Goal: Task Accomplishment & Management: Manage account settings

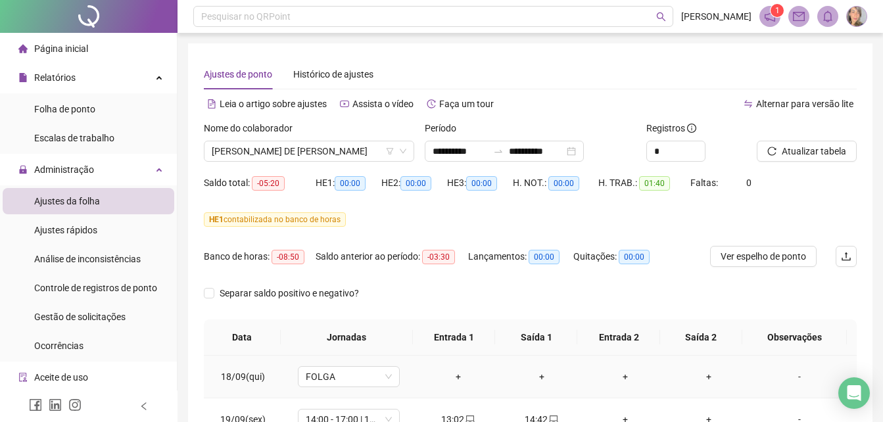
scroll to position [91, 0]
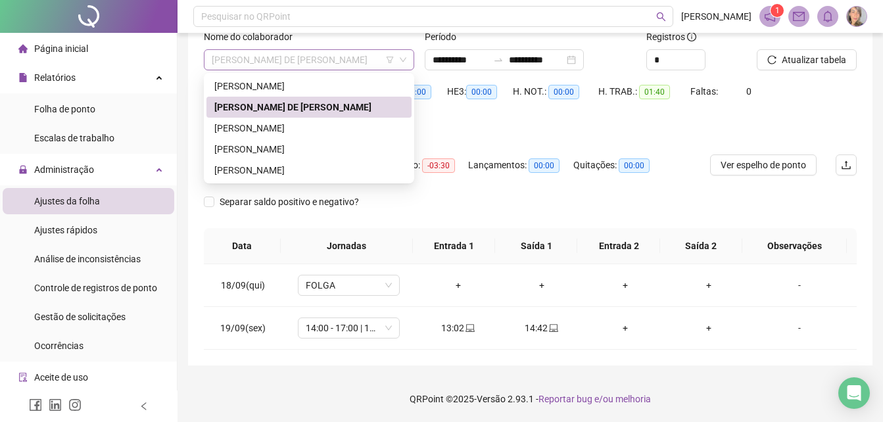
click at [381, 61] on span "[PERSON_NAME] DE [PERSON_NAME]" at bounding box center [309, 60] width 195 height 20
click at [335, 82] on div "[PERSON_NAME]" at bounding box center [308, 86] width 189 height 14
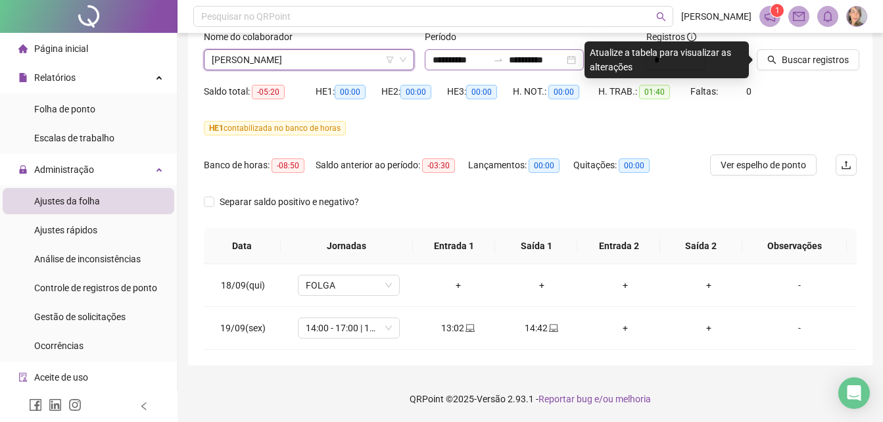
click at [506, 59] on div at bounding box center [498, 60] width 21 height 11
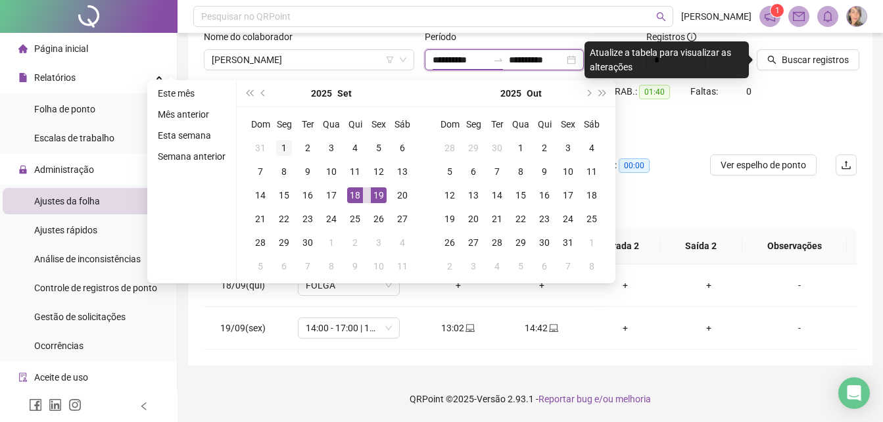
type input "**********"
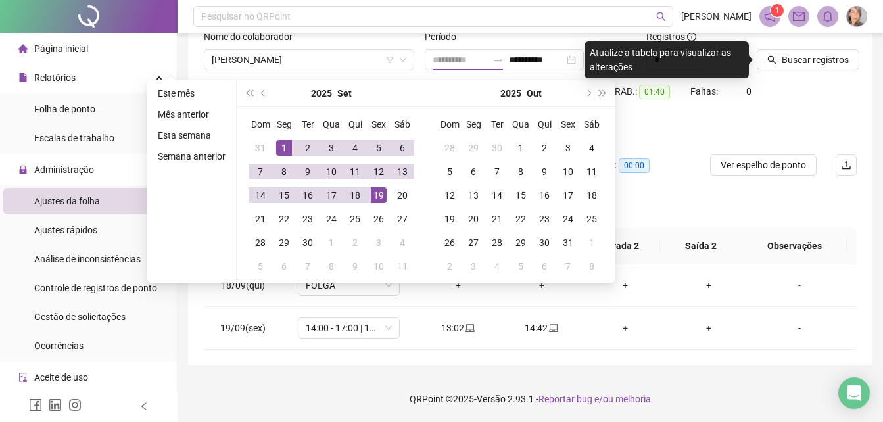
click at [281, 150] on div "1" at bounding box center [284, 148] width 16 height 16
type input "**********"
click at [379, 197] on div "19" at bounding box center [379, 195] width 16 height 16
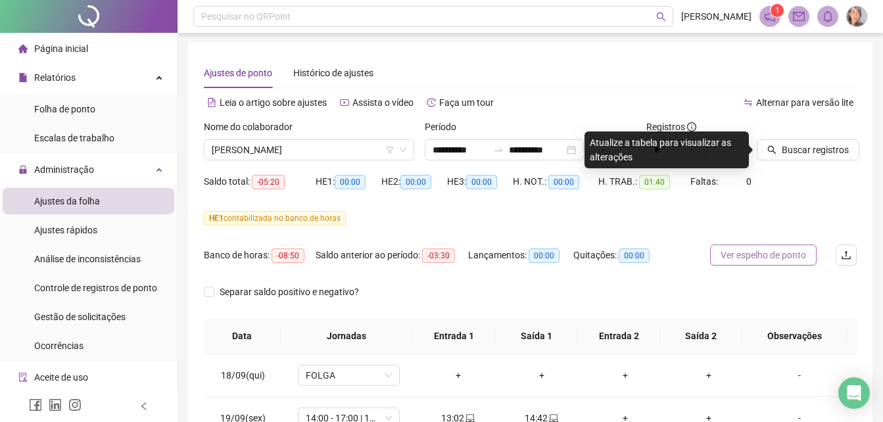
scroll to position [0, 0]
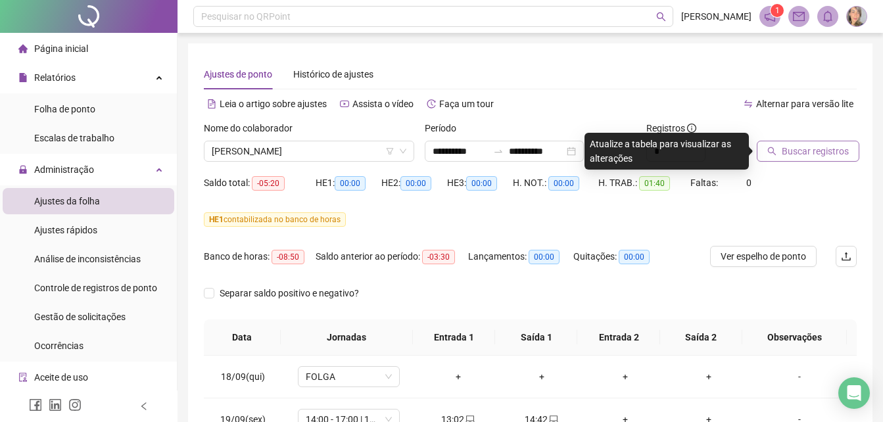
click at [794, 156] on span "Buscar registros" at bounding box center [815, 151] width 67 height 14
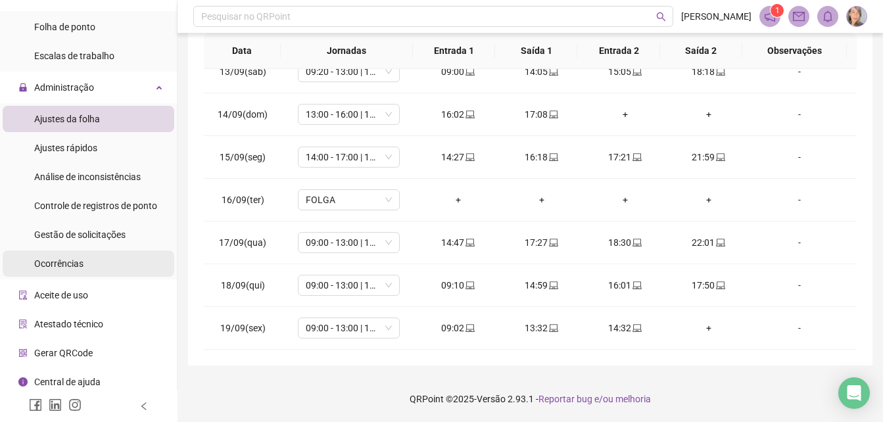
scroll to position [87, 0]
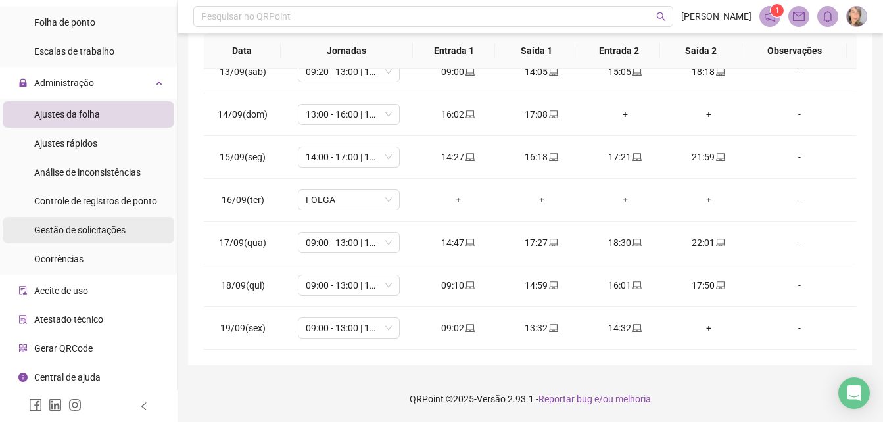
click at [103, 230] on span "Gestão de solicitações" at bounding box center [79, 230] width 91 height 11
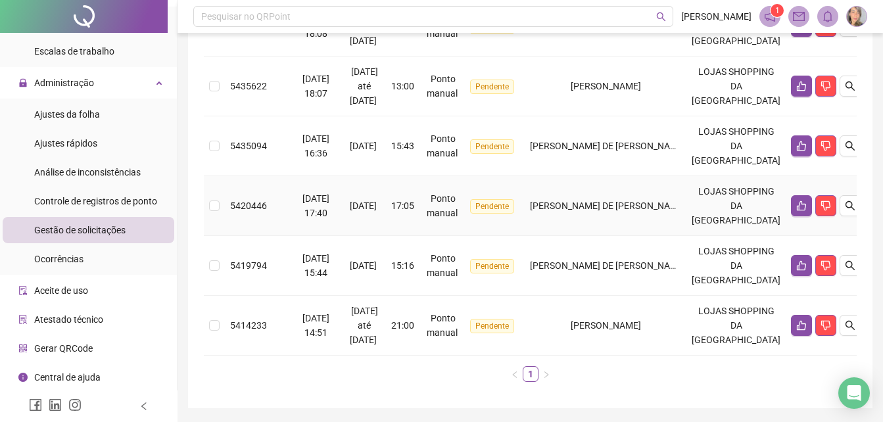
scroll to position [206, 0]
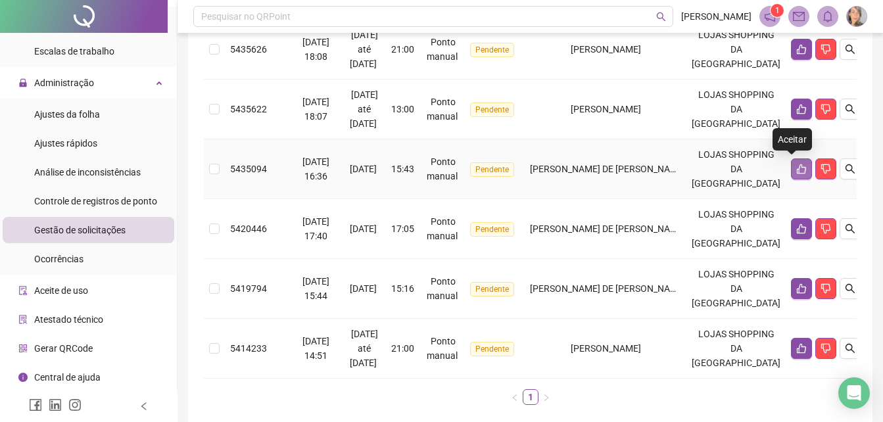
drag, startPoint x: 791, startPoint y: 167, endPoint x: 798, endPoint y: 165, distance: 7.5
click at [798, 166] on button "button" at bounding box center [801, 168] width 21 height 21
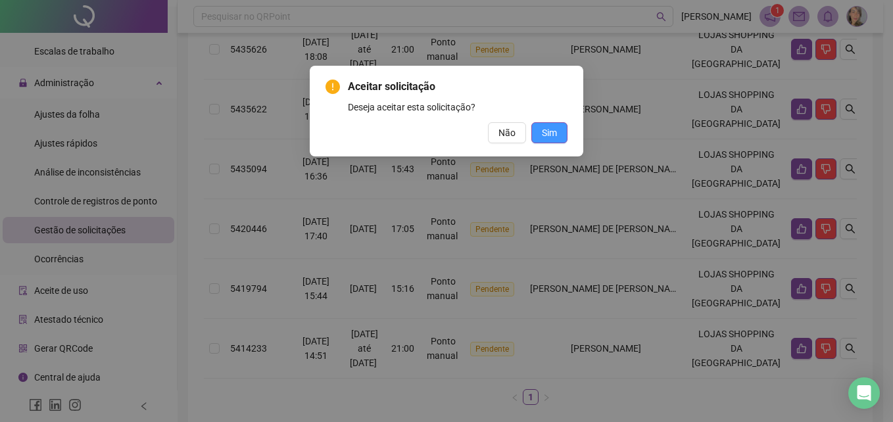
click at [556, 132] on span "Sim" at bounding box center [549, 133] width 15 height 14
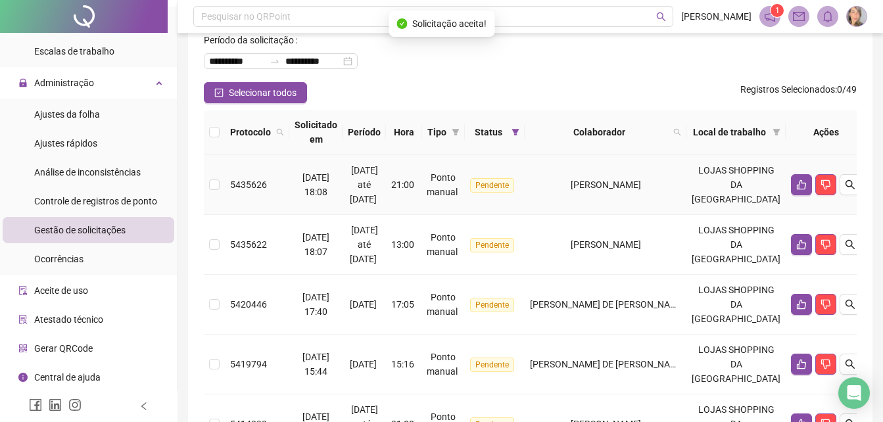
scroll to position [9, 0]
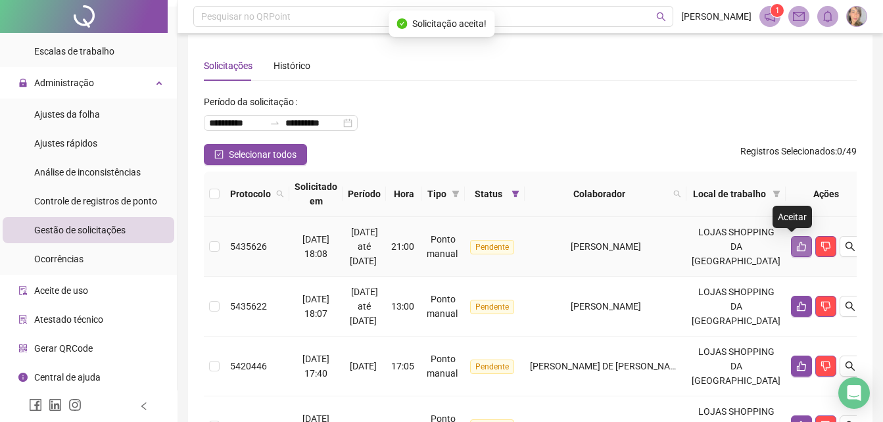
click at [796, 243] on icon "like" at bounding box center [801, 246] width 11 height 11
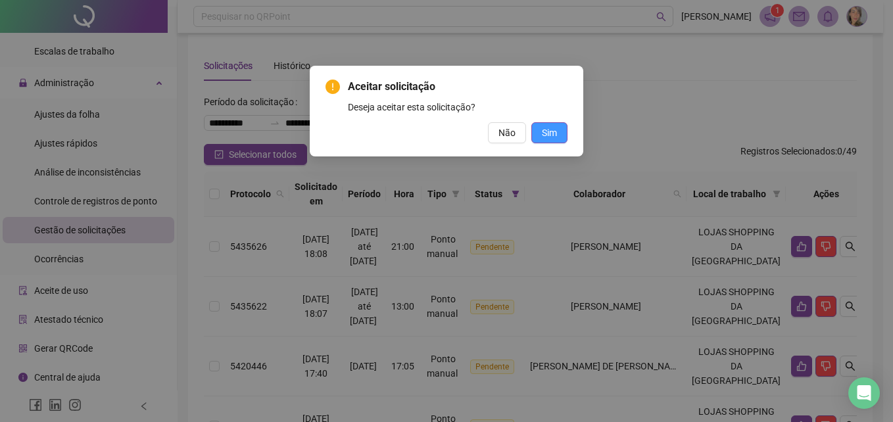
drag, startPoint x: 554, startPoint y: 132, endPoint x: 566, endPoint y: 134, distance: 11.5
click at [555, 132] on span "Sim" at bounding box center [549, 133] width 15 height 14
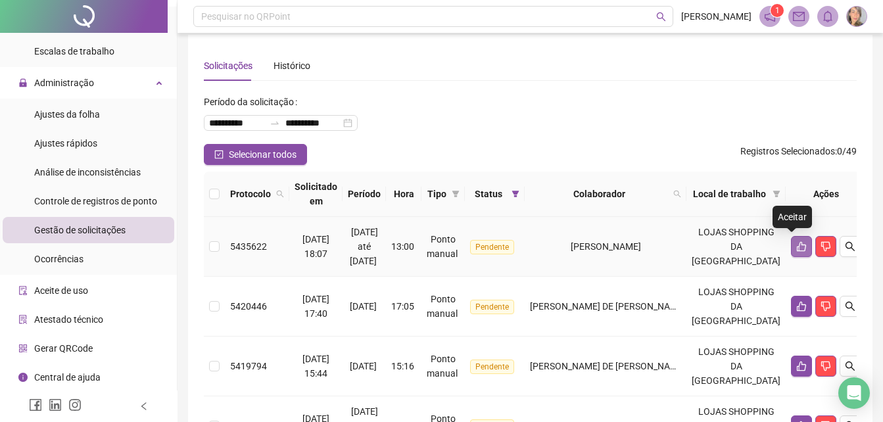
click at [797, 251] on icon "like" at bounding box center [801, 247] width 9 height 10
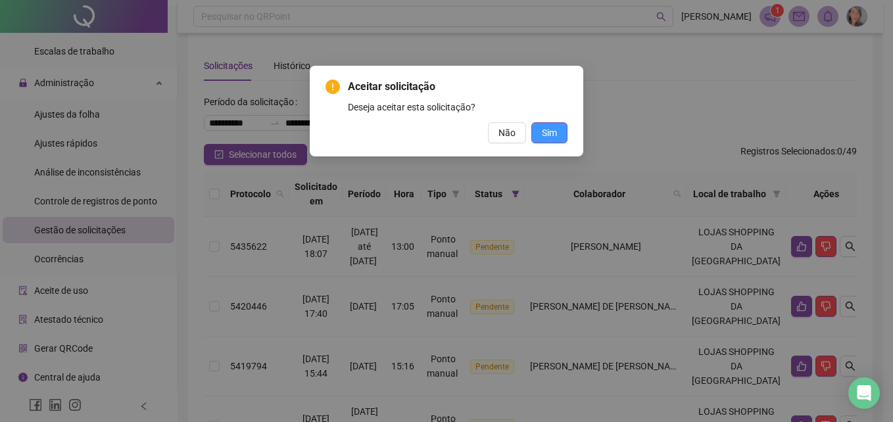
click at [550, 130] on span "Sim" at bounding box center [549, 133] width 15 height 14
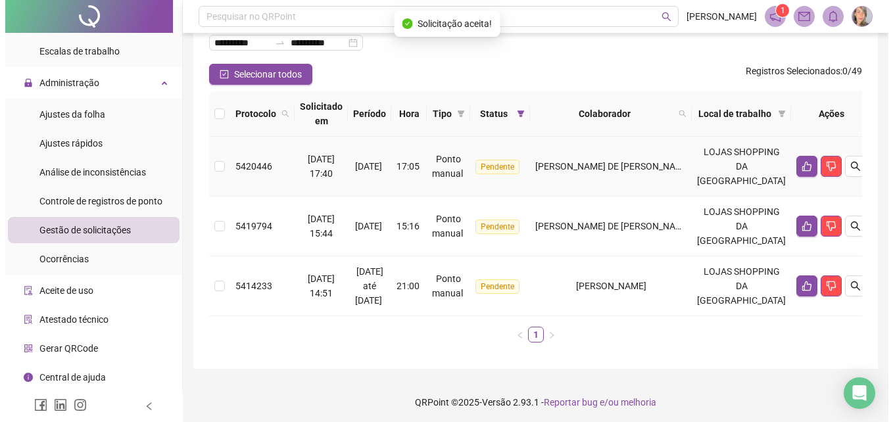
scroll to position [92, 0]
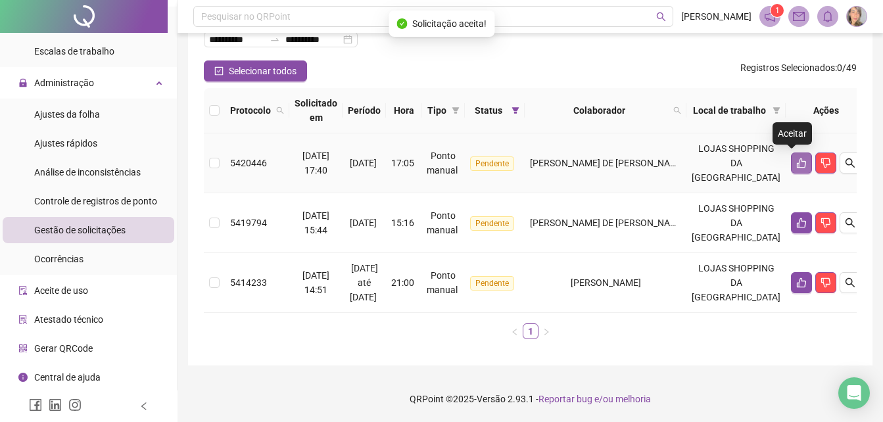
click at [796, 164] on icon "like" at bounding box center [801, 163] width 11 height 11
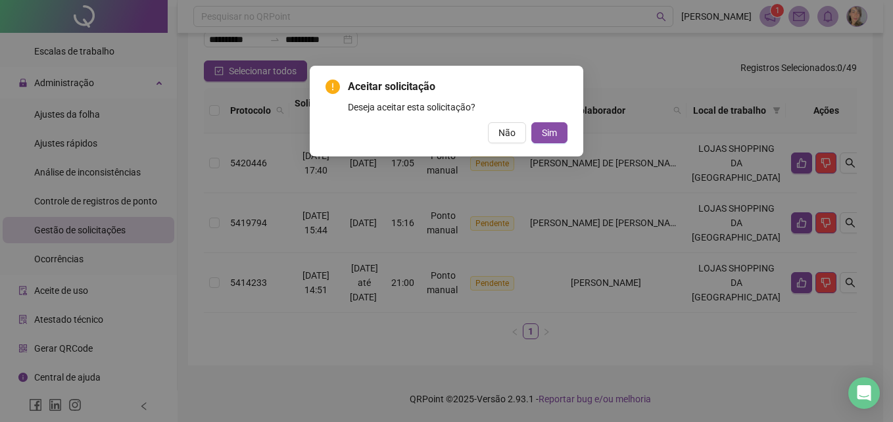
drag, startPoint x: 553, startPoint y: 137, endPoint x: 598, endPoint y: 139, distance: 44.8
click at [561, 138] on button "Sim" at bounding box center [549, 132] width 36 height 21
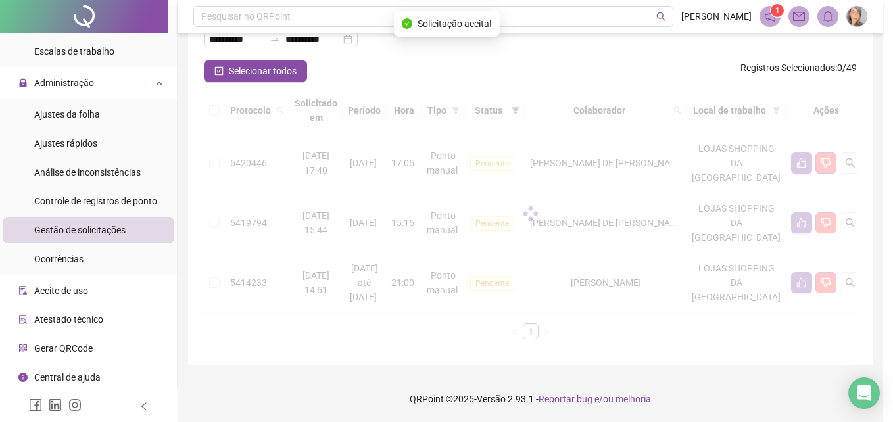
scroll to position [32, 0]
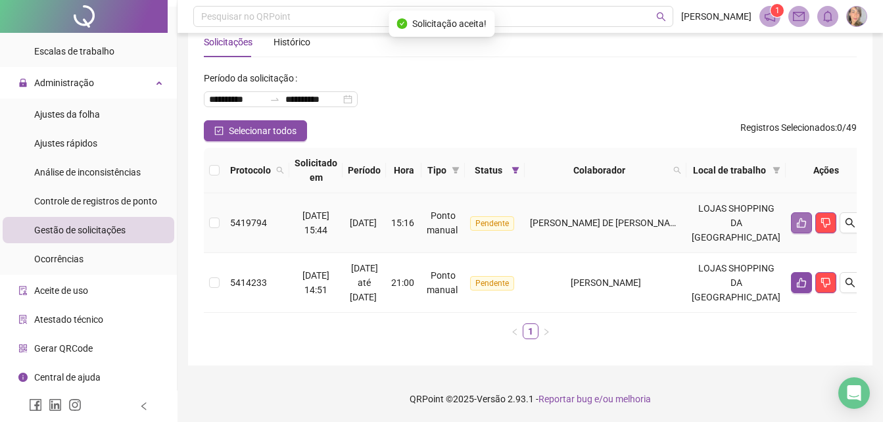
click at [796, 222] on icon "like" at bounding box center [801, 223] width 11 height 11
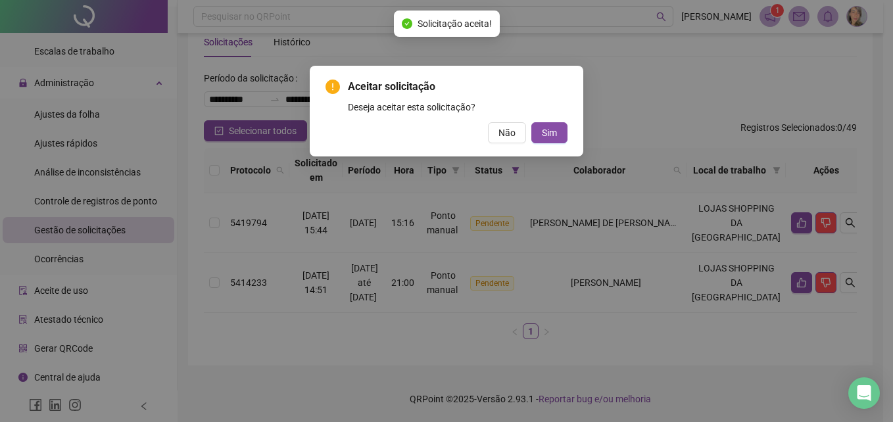
drag, startPoint x: 548, startPoint y: 133, endPoint x: 660, endPoint y: 177, distance: 120.2
click at [558, 135] on button "Sim" at bounding box center [549, 132] width 36 height 21
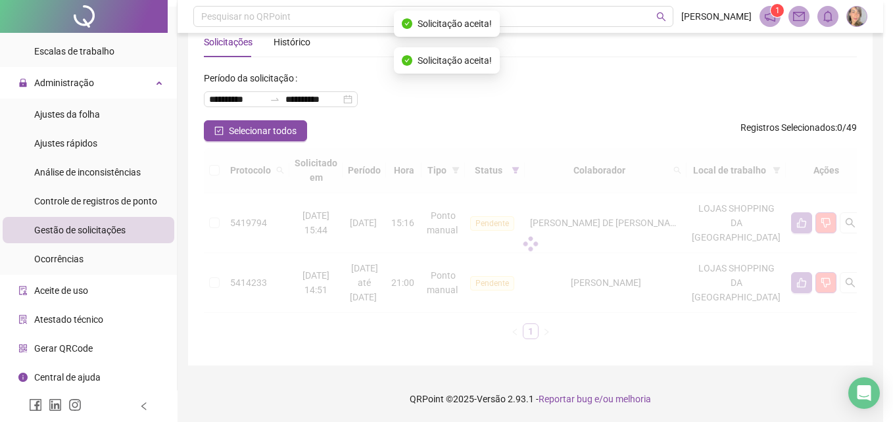
scroll to position [0, 0]
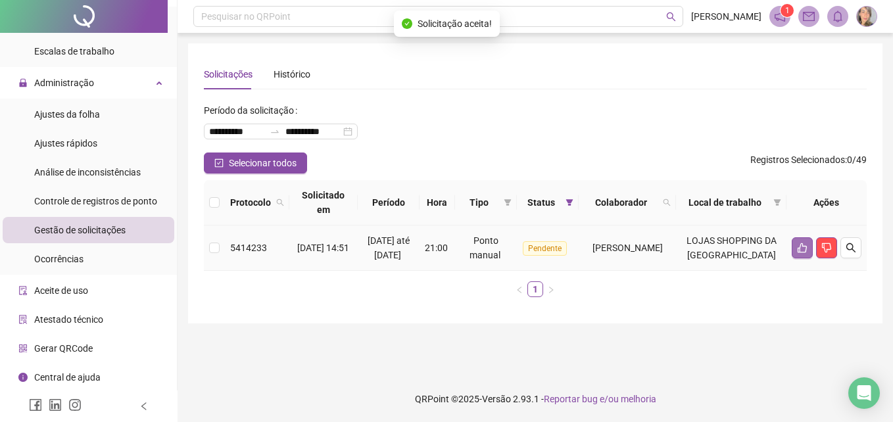
click at [798, 253] on icon "like" at bounding box center [802, 248] width 9 height 10
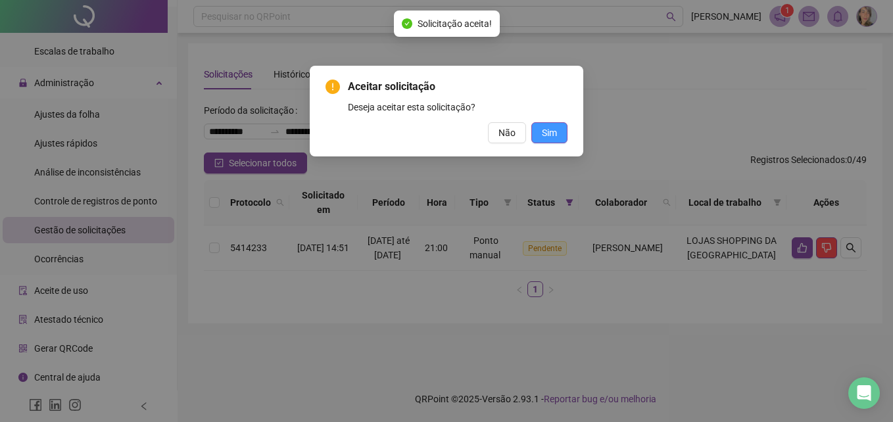
click at [562, 134] on button "Sim" at bounding box center [549, 132] width 36 height 21
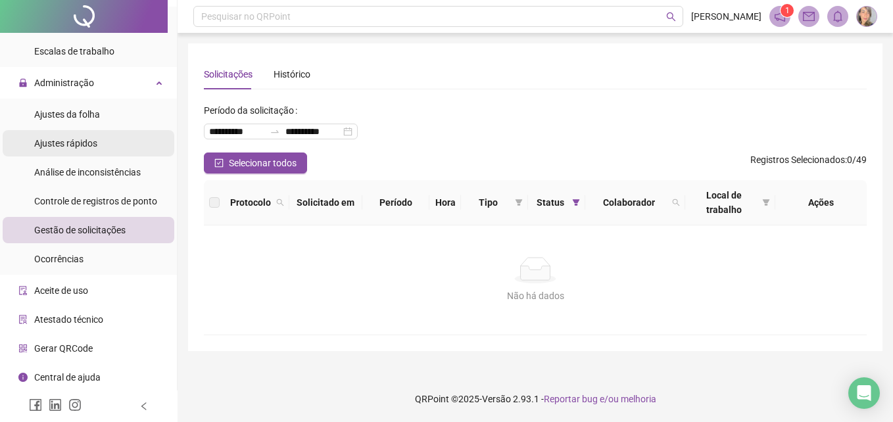
click at [80, 142] on span "Ajustes rápidos" at bounding box center [65, 143] width 63 height 11
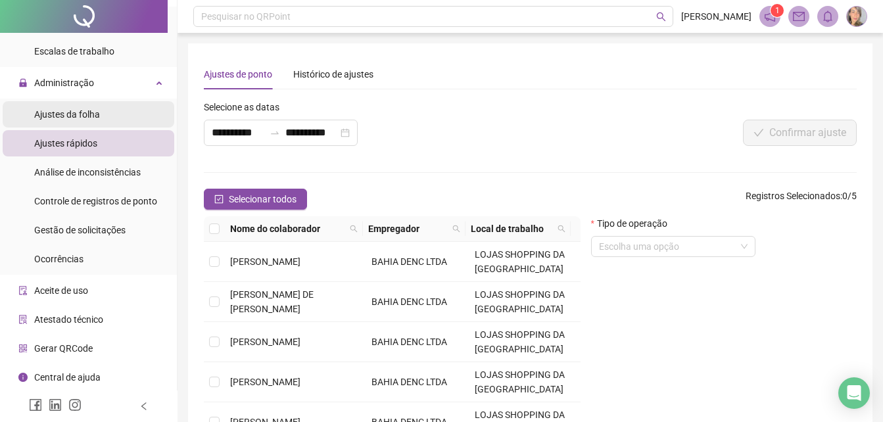
click at [86, 113] on span "Ajustes da folha" at bounding box center [67, 114] width 66 height 11
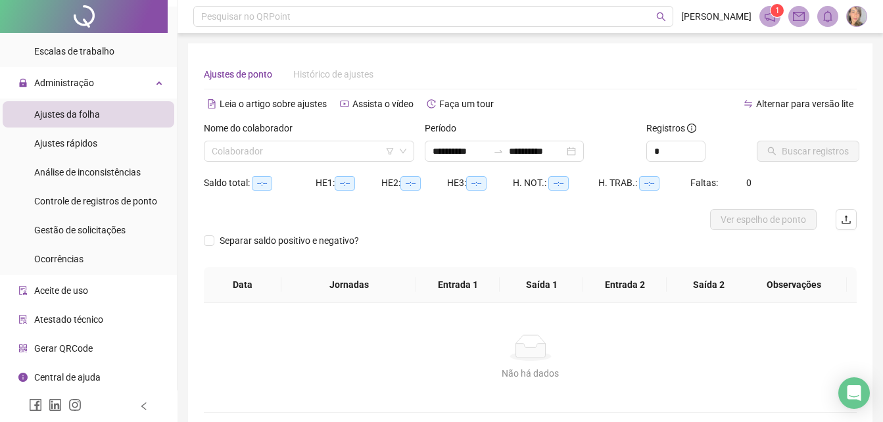
type input "**********"
click at [107, 230] on span "Gestão de solicitações" at bounding box center [79, 230] width 91 height 11
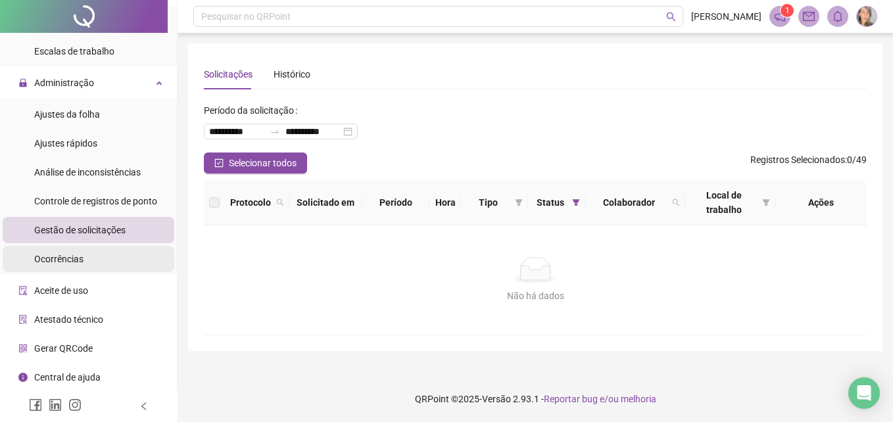
click at [63, 255] on span "Ocorrências" at bounding box center [58, 259] width 49 height 11
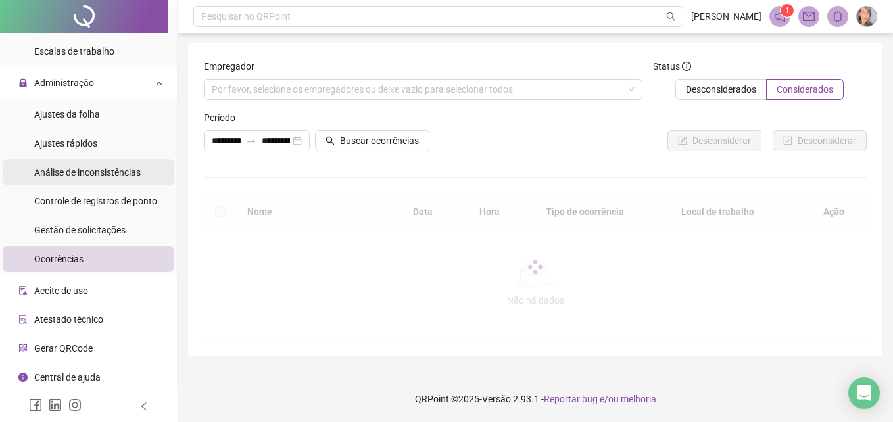
click at [110, 171] on span "Análise de inconsistências" at bounding box center [87, 172] width 107 height 11
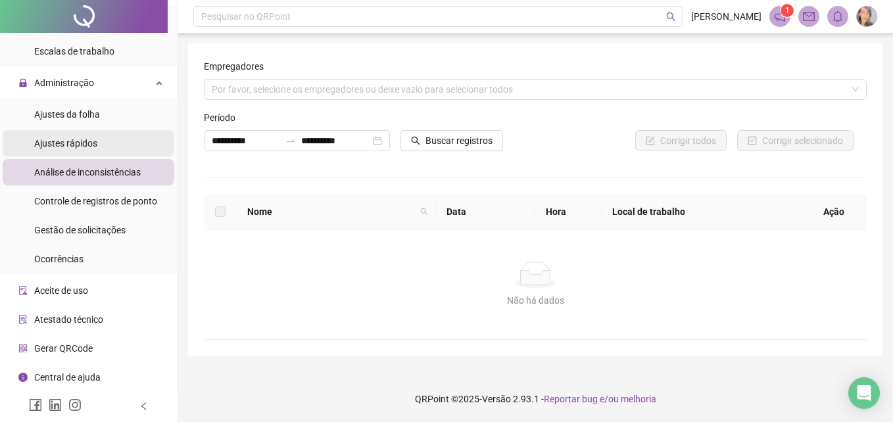
click at [84, 140] on span "Ajustes rápidos" at bounding box center [65, 143] width 63 height 11
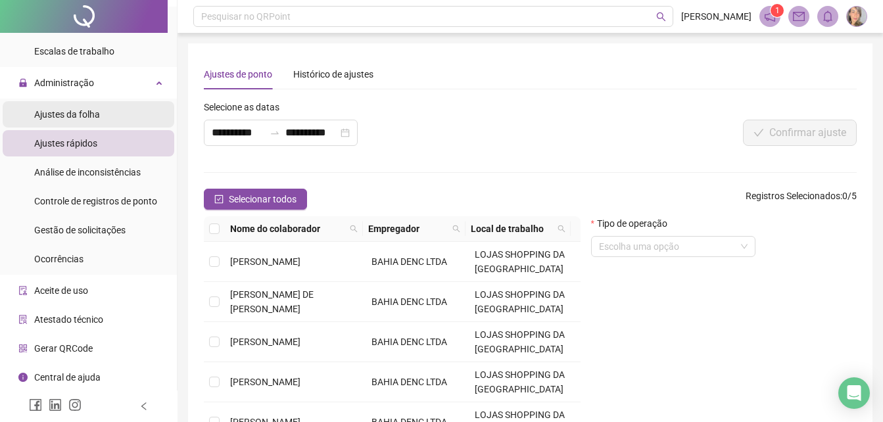
click at [73, 115] on span "Ajustes da folha" at bounding box center [67, 114] width 66 height 11
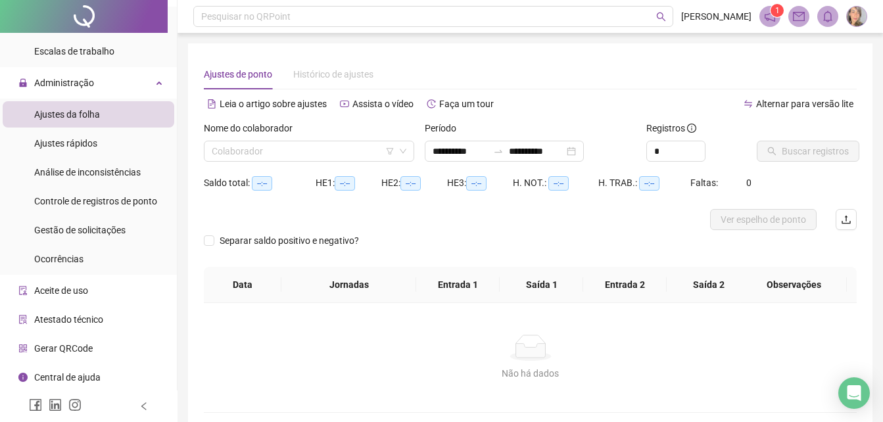
type input "**********"
click at [97, 169] on span "Análise de inconsistências" at bounding box center [87, 172] width 107 height 11
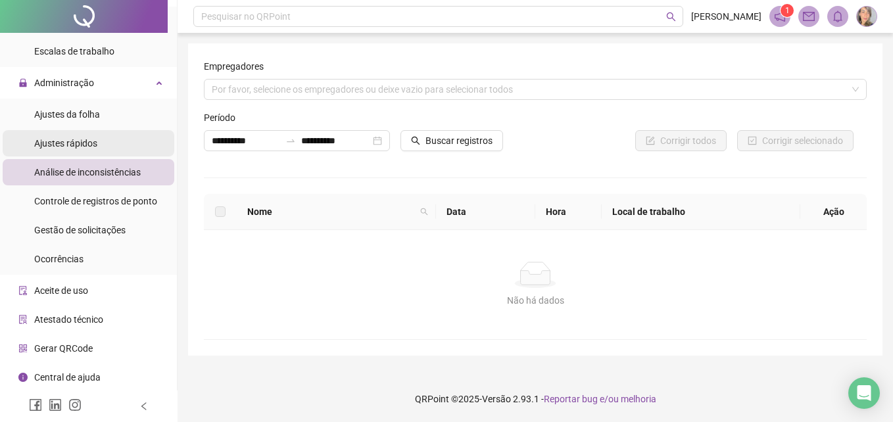
click at [90, 147] on span "Ajustes rápidos" at bounding box center [65, 143] width 63 height 11
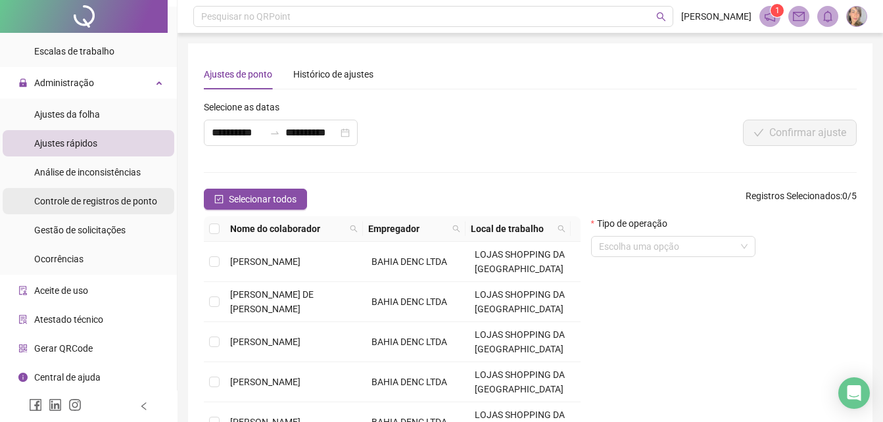
click at [100, 199] on span "Controle de registros de ponto" at bounding box center [95, 201] width 123 height 11
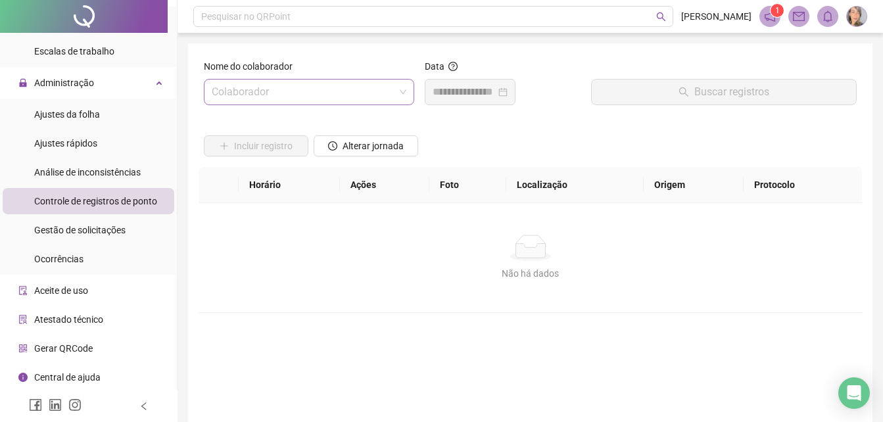
click at [353, 95] on input "search" at bounding box center [303, 92] width 183 height 25
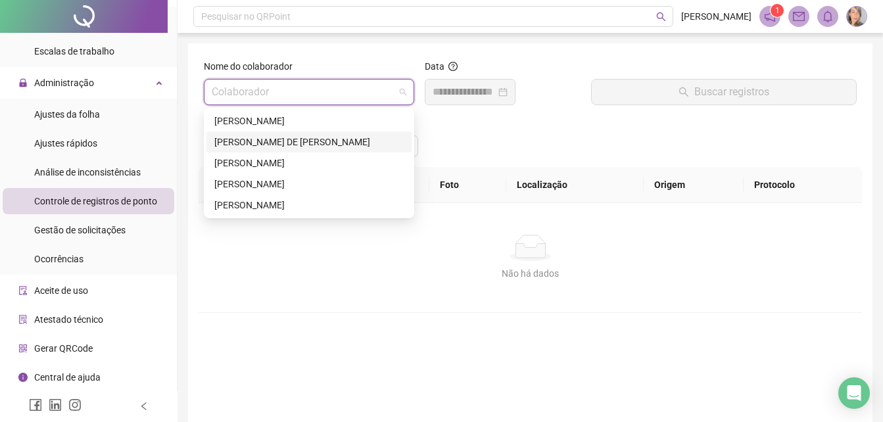
click at [259, 140] on div "[PERSON_NAME] DE [PERSON_NAME]" at bounding box center [308, 142] width 189 height 14
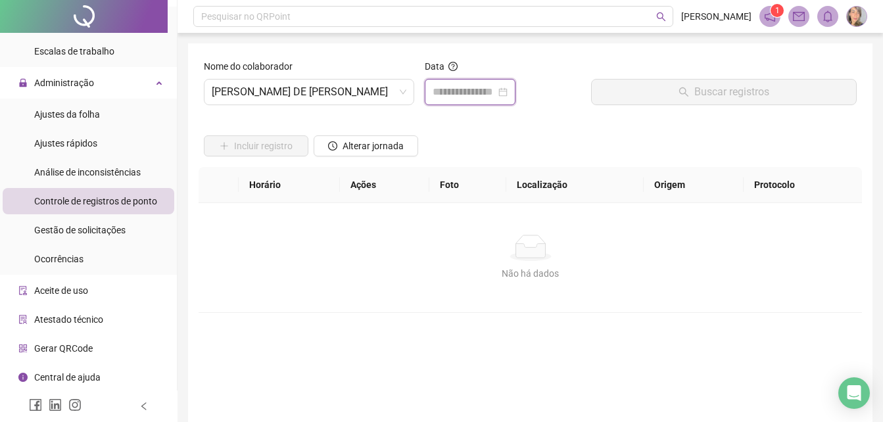
click at [475, 90] on input at bounding box center [464, 92] width 63 height 16
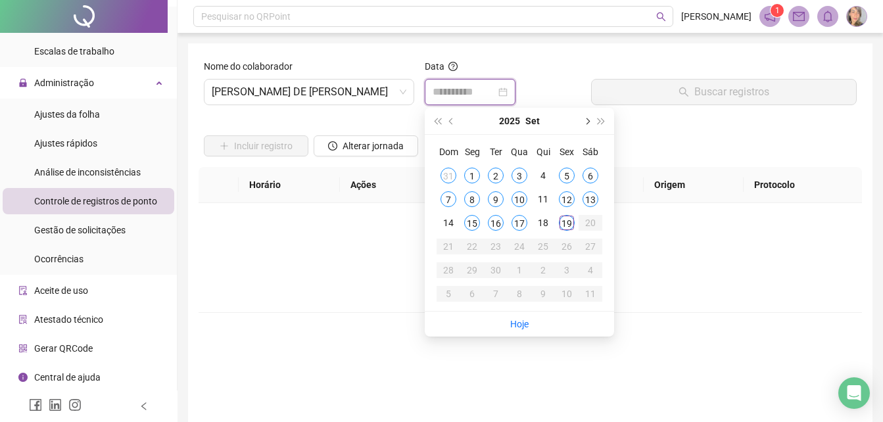
type input "**********"
click at [471, 176] on div "1" at bounding box center [472, 176] width 16 height 16
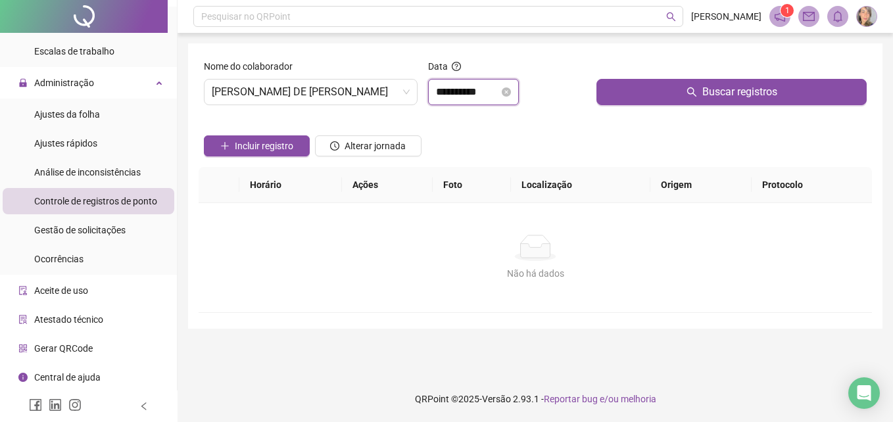
click at [499, 93] on input "**********" at bounding box center [467, 92] width 63 height 16
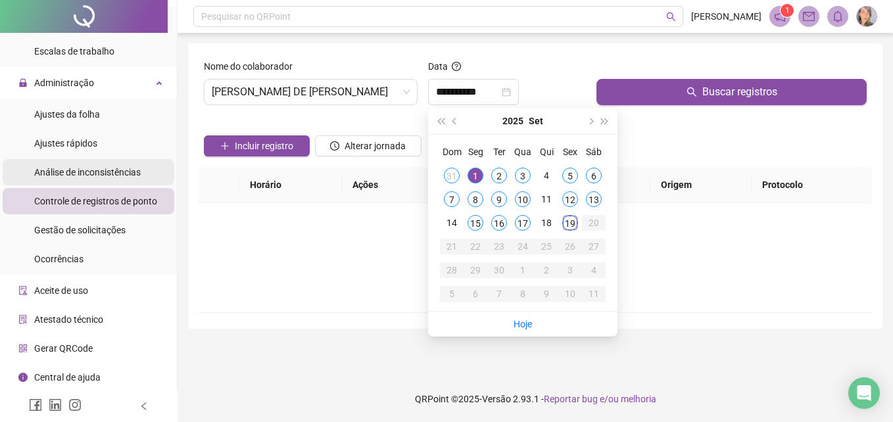
click at [120, 173] on span "Análise de inconsistências" at bounding box center [87, 172] width 107 height 11
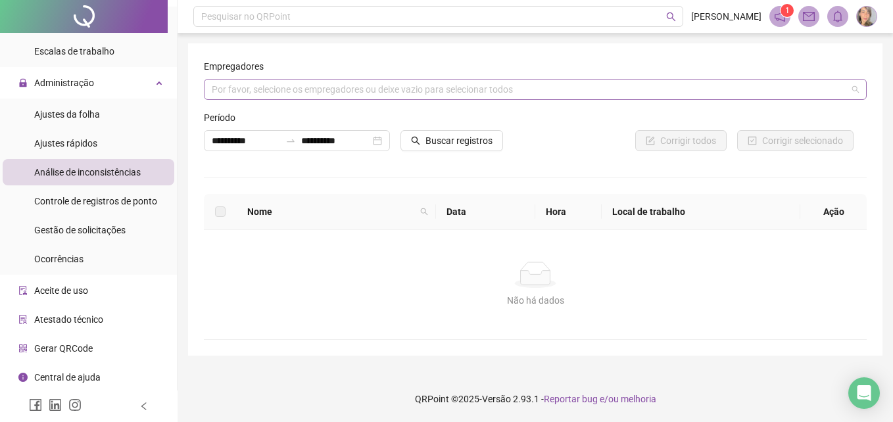
click at [299, 89] on div "Por favor, selecione os empregadores ou deixe vazio para selecionar todos" at bounding box center [535, 89] width 663 height 21
click at [249, 264] on div "Não há dados" at bounding box center [535, 275] width 631 height 26
click at [77, 81] on span "Administração" at bounding box center [64, 83] width 60 height 11
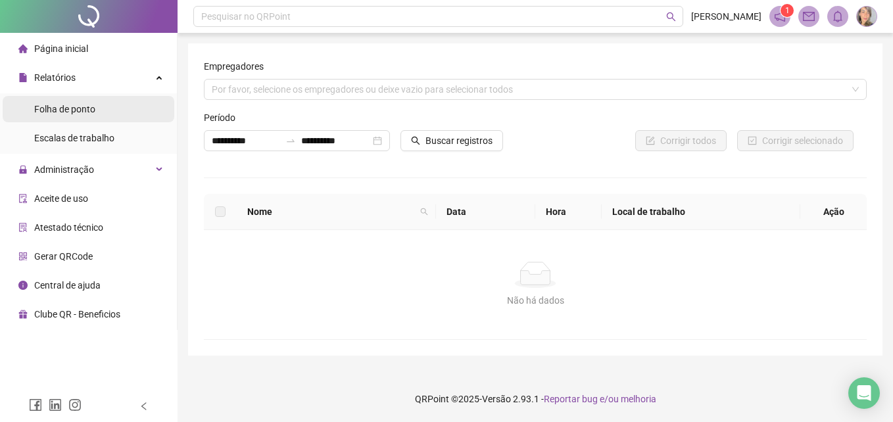
click at [80, 105] on span "Folha de ponto" at bounding box center [64, 109] width 61 height 11
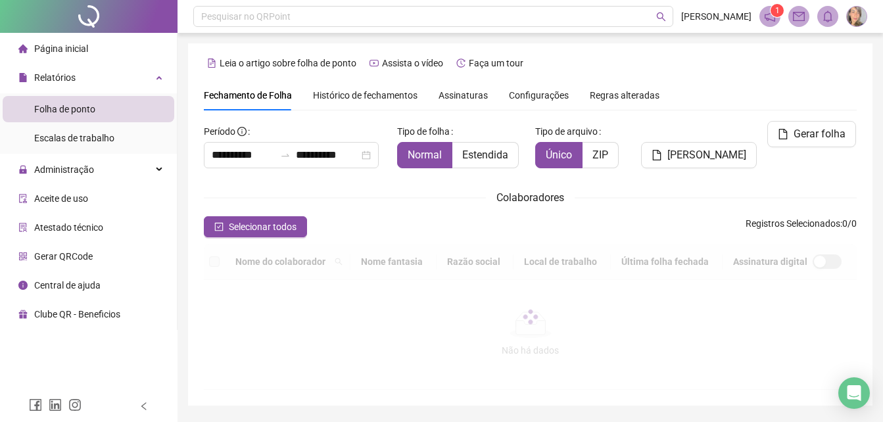
type input "**********"
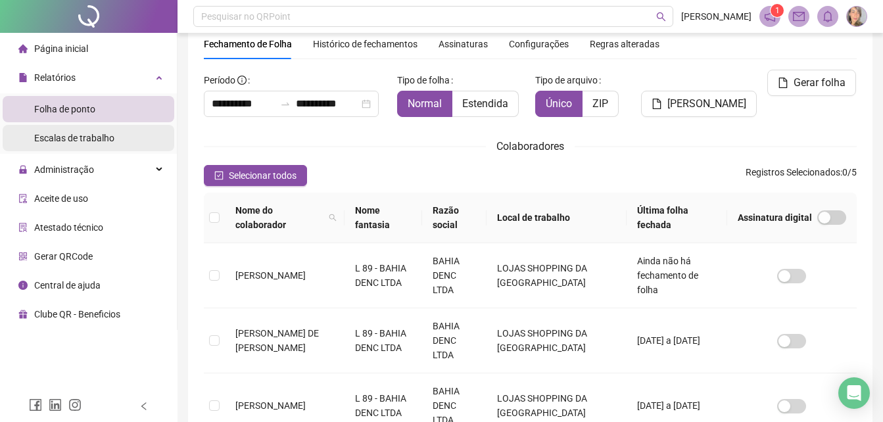
scroll to position [59, 0]
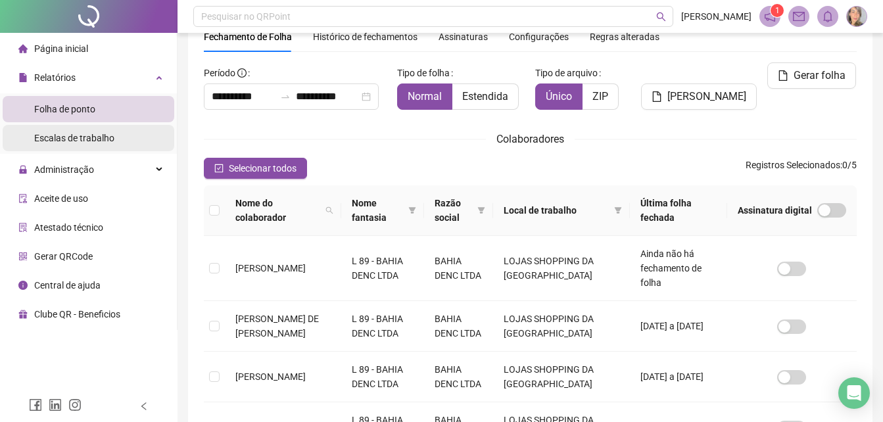
click at [97, 135] on span "Escalas de trabalho" at bounding box center [74, 138] width 80 height 11
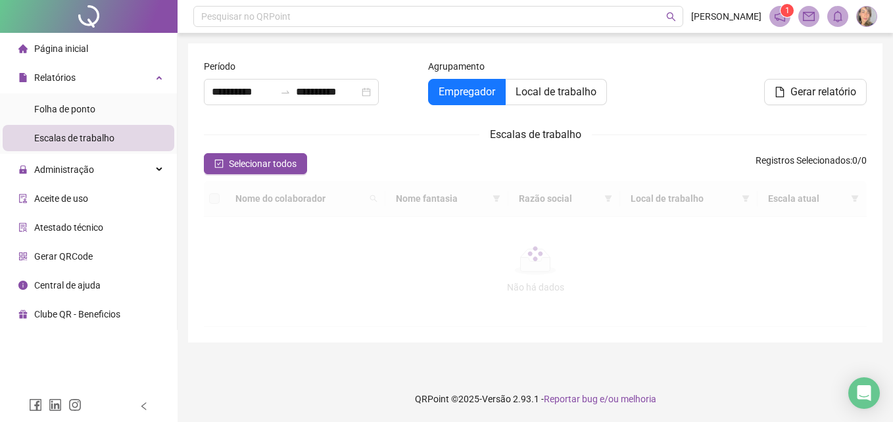
type input "**********"
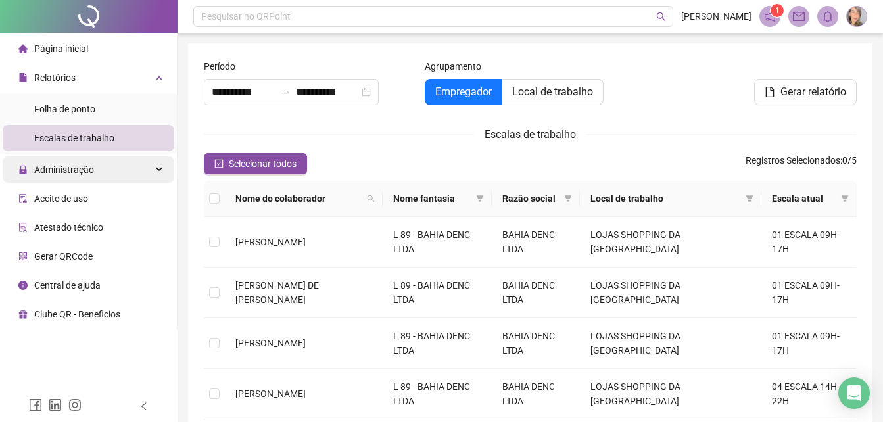
click at [93, 172] on div "Administração" at bounding box center [89, 170] width 172 height 26
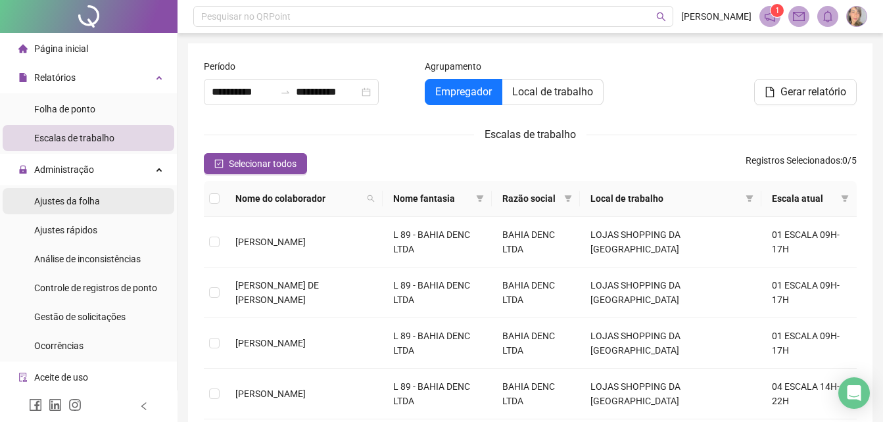
click at [87, 197] on span "Ajustes da folha" at bounding box center [67, 201] width 66 height 11
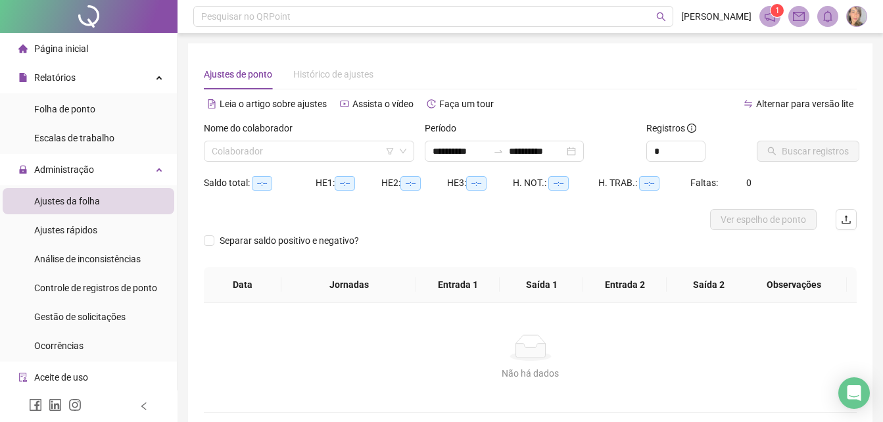
type input "**********"
click at [295, 153] on input "search" at bounding box center [303, 151] width 183 height 20
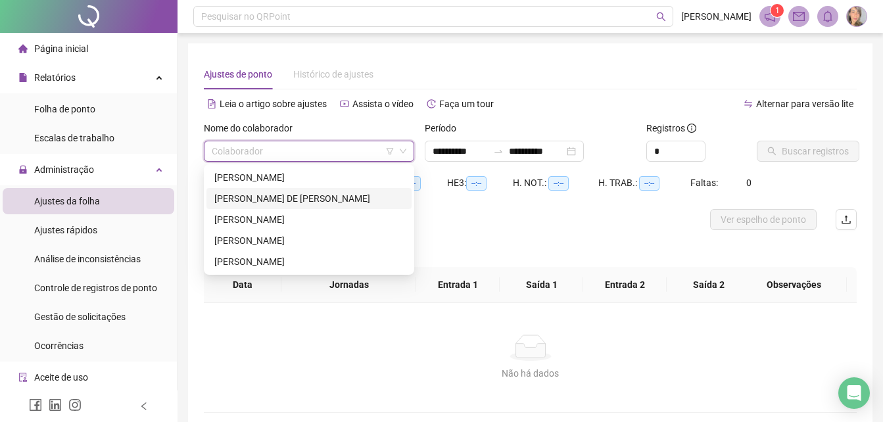
click at [259, 197] on div "[PERSON_NAME] DE [PERSON_NAME]" at bounding box center [308, 198] width 189 height 14
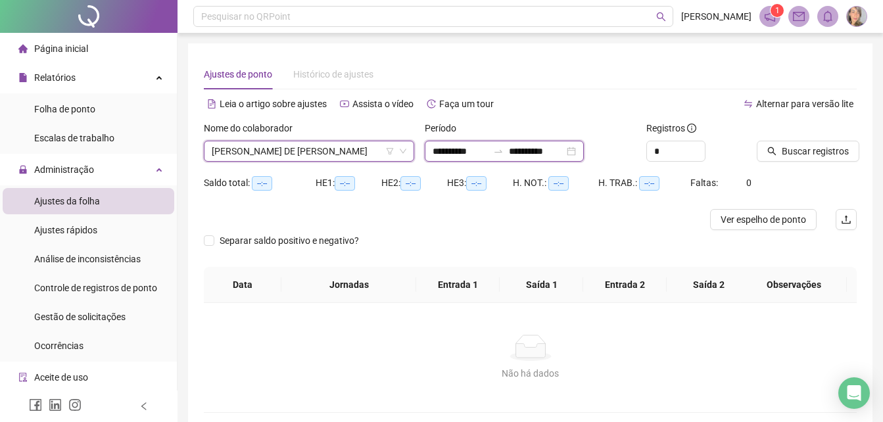
click at [488, 148] on input "**********" at bounding box center [460, 151] width 55 height 14
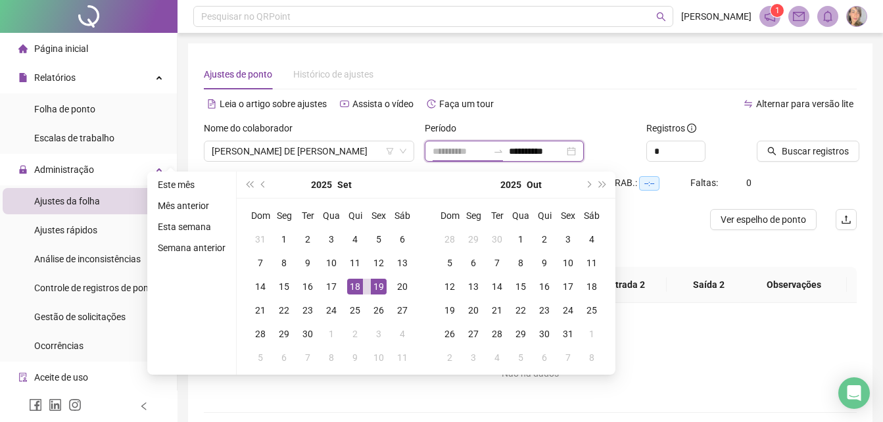
type input "**********"
click at [352, 287] on div "18" at bounding box center [355, 287] width 16 height 16
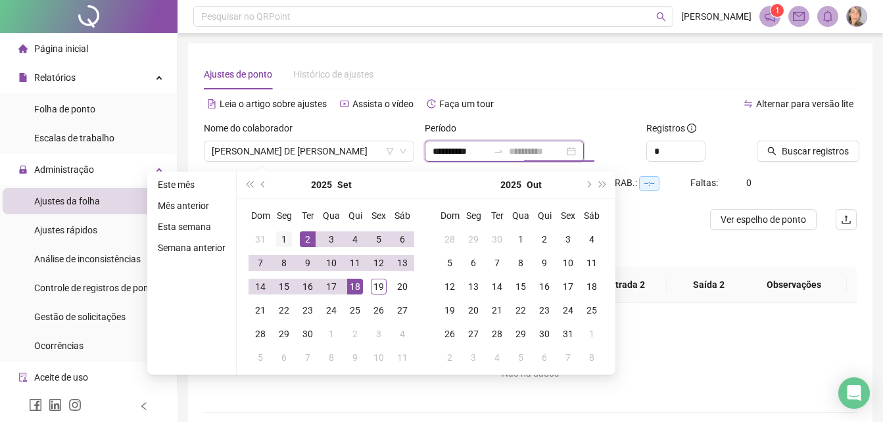
type input "**********"
click at [278, 236] on div "1" at bounding box center [284, 239] width 16 height 16
type input "**********"
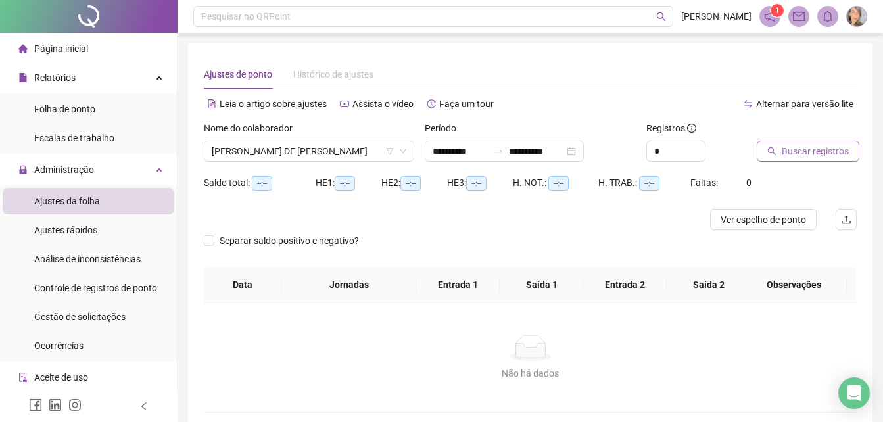
click at [801, 154] on span "Buscar registros" at bounding box center [815, 151] width 67 height 14
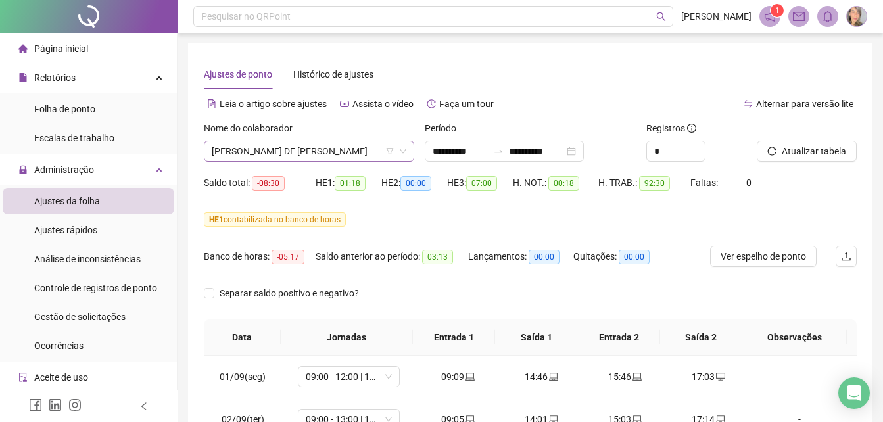
click at [370, 147] on span "[PERSON_NAME] DE [PERSON_NAME]" at bounding box center [309, 151] width 195 height 20
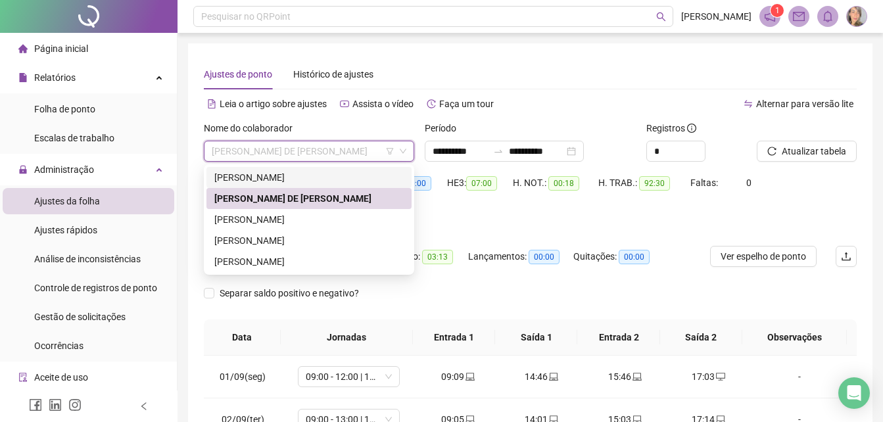
click at [285, 178] on div "[PERSON_NAME]" at bounding box center [308, 177] width 189 height 14
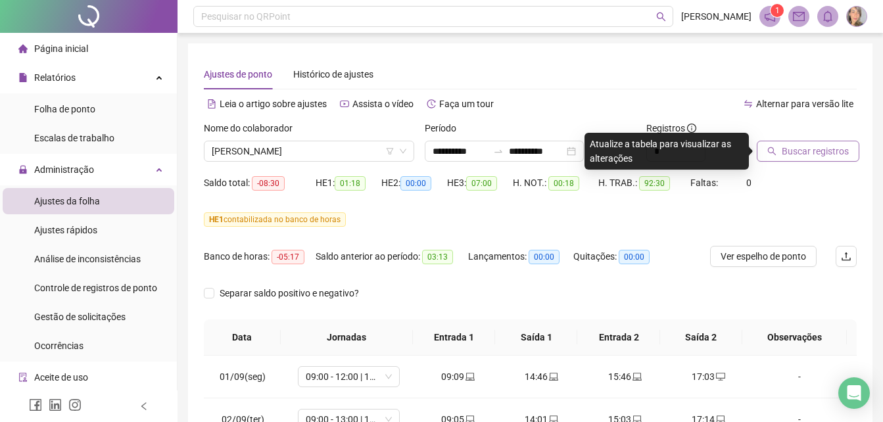
click at [800, 155] on span "Buscar registros" at bounding box center [815, 151] width 67 height 14
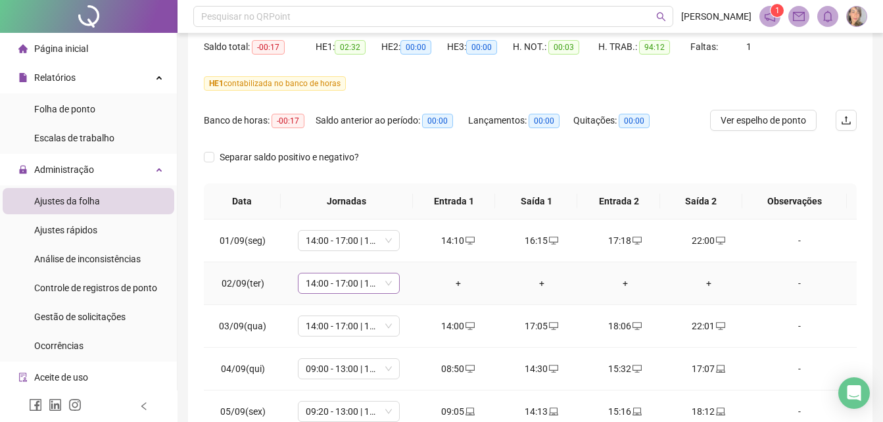
click at [389, 287] on span "14:00 - 17:00 | 18:00 - 22:00" at bounding box center [349, 284] width 86 height 20
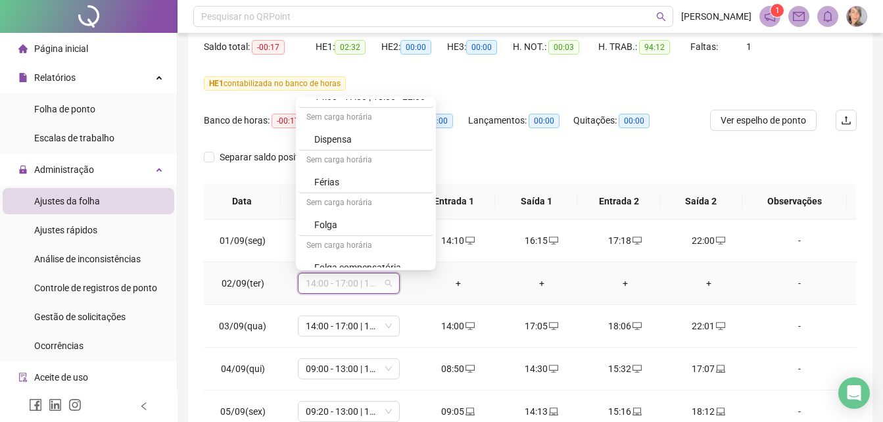
scroll to position [1157, 0]
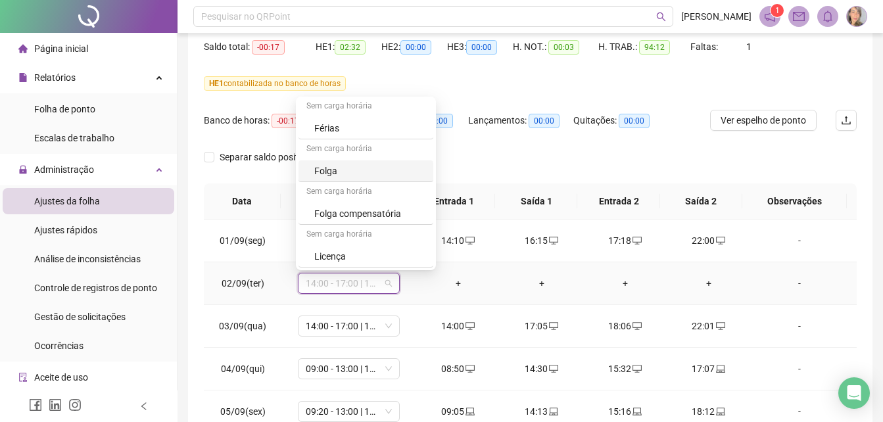
click at [333, 172] on div "Folga" at bounding box center [369, 171] width 111 height 14
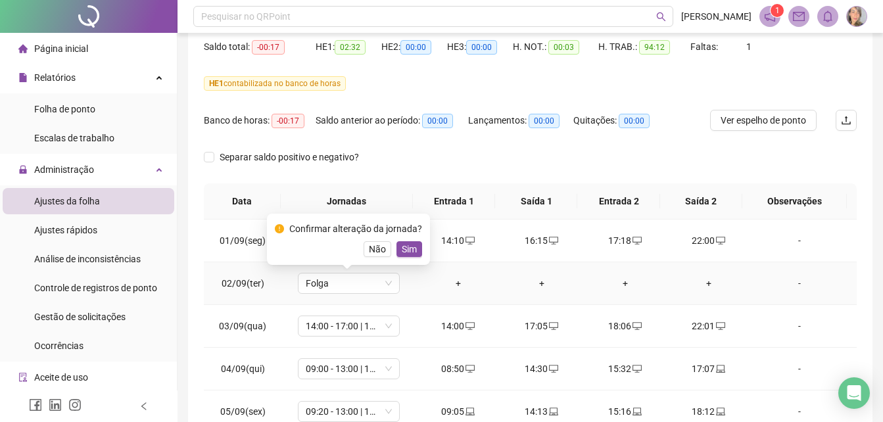
click at [412, 251] on span "Sim" at bounding box center [409, 249] width 15 height 14
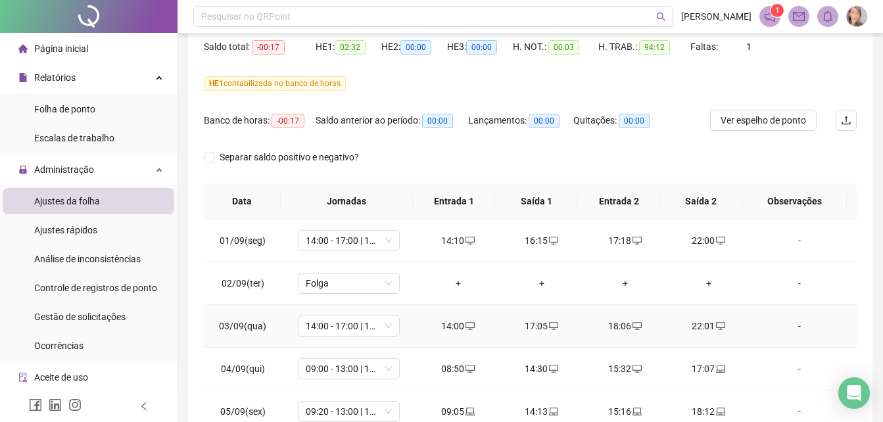
scroll to position [66, 0]
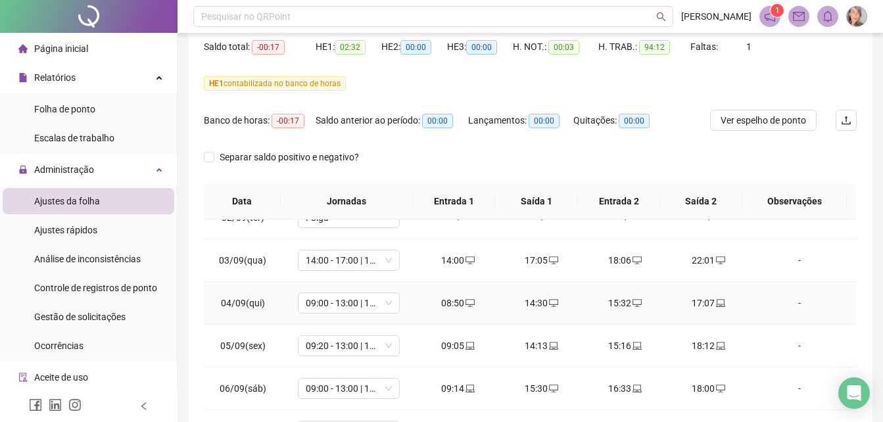
click at [422, 296] on td "08:50" at bounding box center [458, 303] width 84 height 43
click at [427, 303] on div "08:50" at bounding box center [458, 303] width 62 height 14
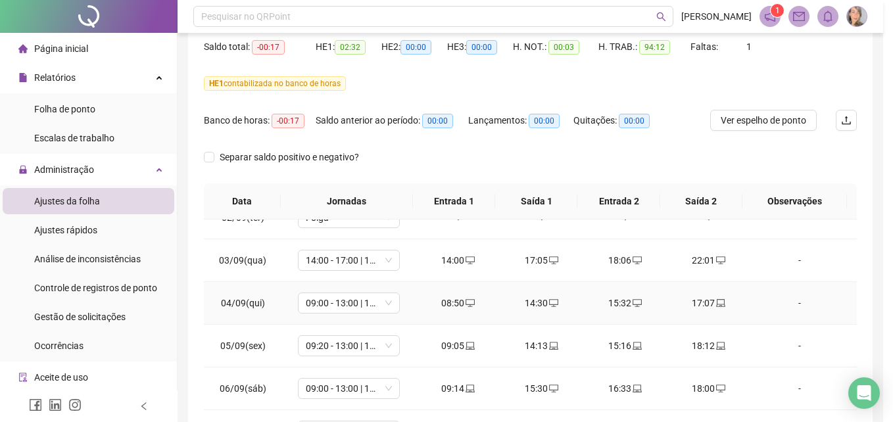
type input "**********"
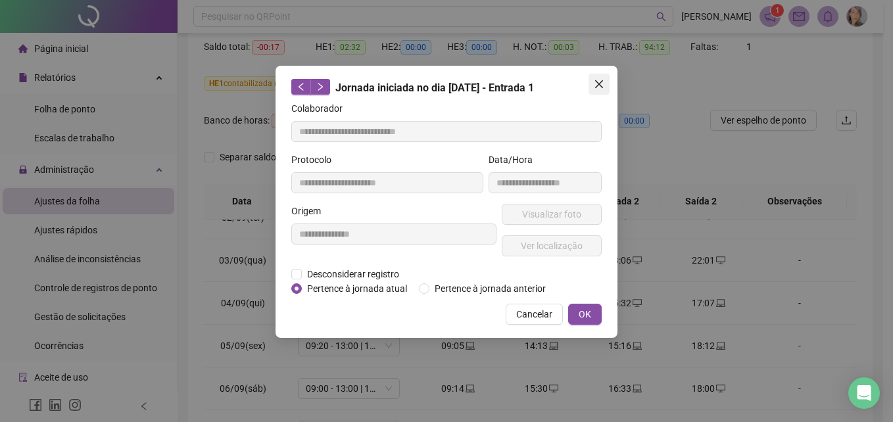
click at [598, 84] on icon "close" at bounding box center [599, 84] width 8 height 8
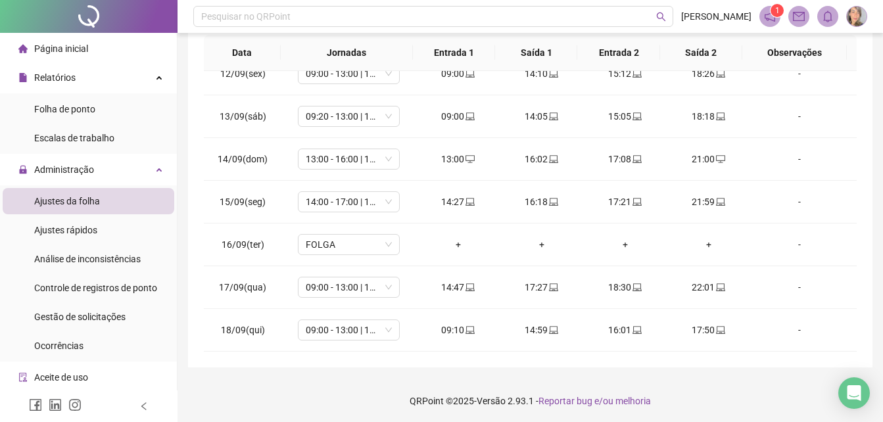
scroll to position [287, 0]
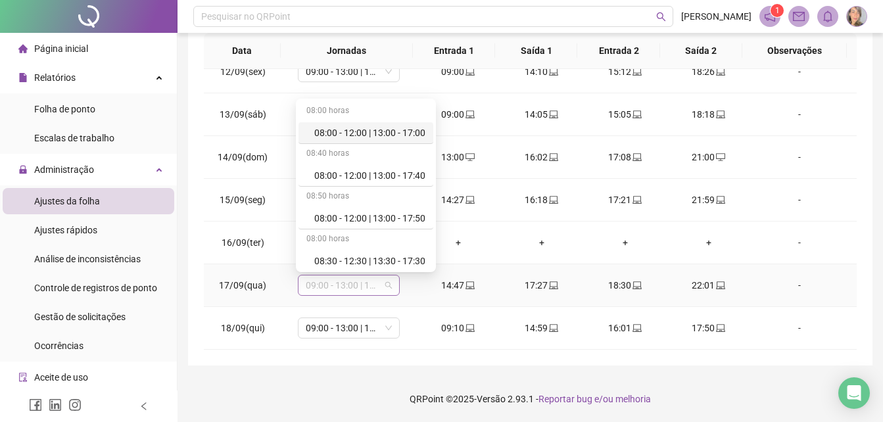
click at [386, 285] on span "09:00 - 13:00 | 14:00 - 17:00" at bounding box center [349, 286] width 86 height 20
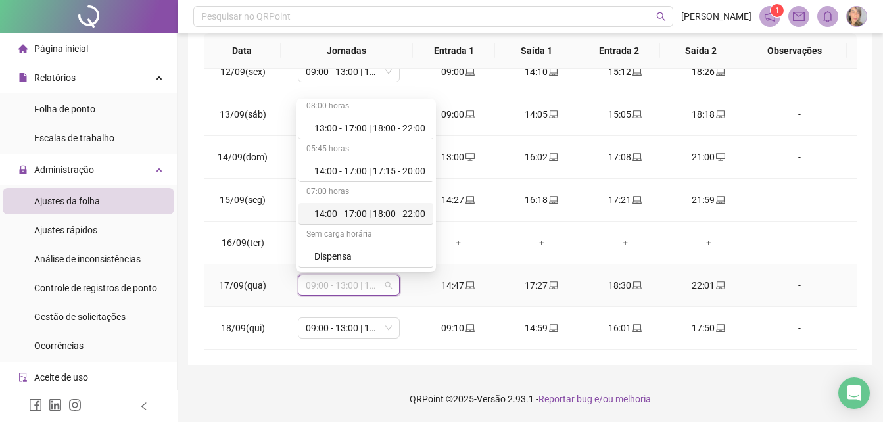
click at [324, 214] on div "14:00 - 17:00 | 18:00 - 22:00" at bounding box center [369, 214] width 111 height 14
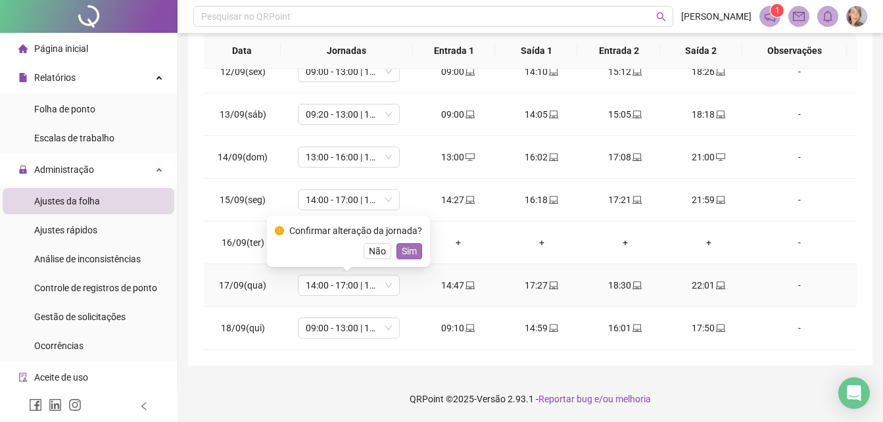
click at [407, 253] on span "Sim" at bounding box center [409, 251] width 15 height 14
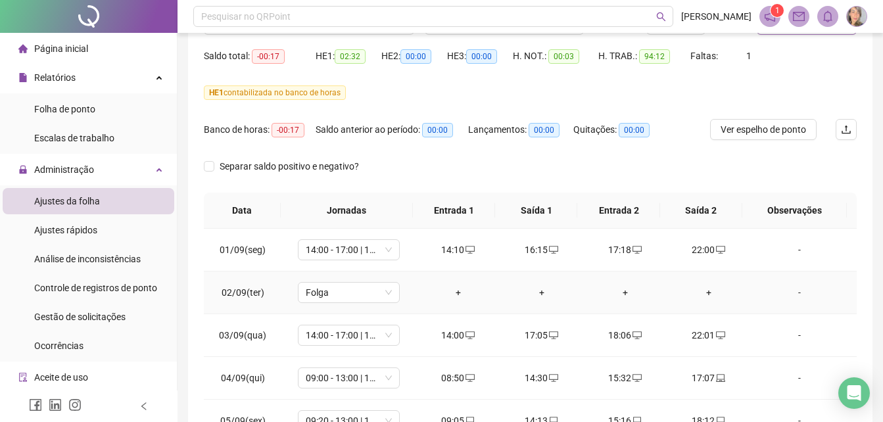
scroll to position [0, 0]
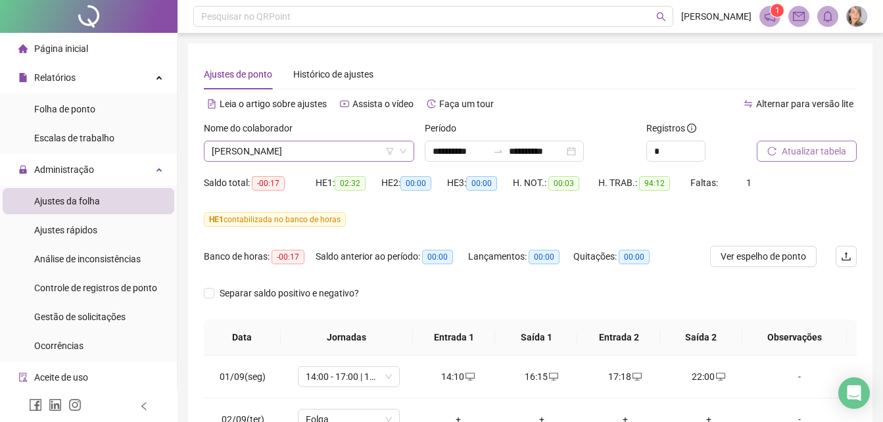
click at [391, 154] on icon "filter" at bounding box center [390, 151] width 7 height 7
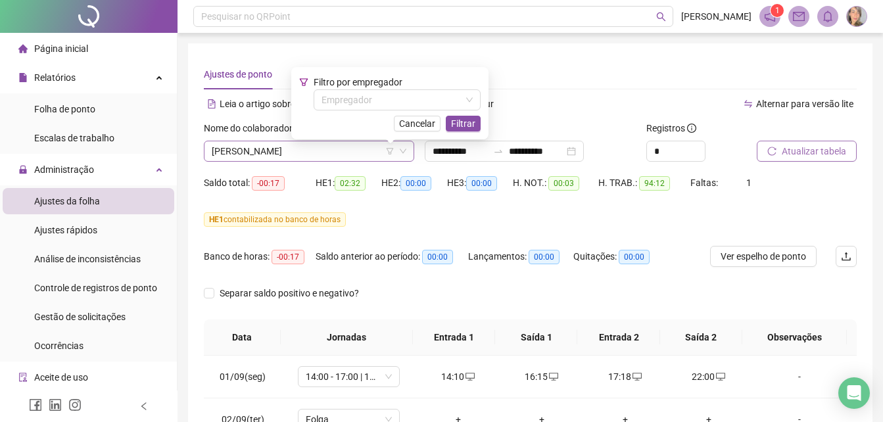
click at [364, 157] on span "[PERSON_NAME]" at bounding box center [309, 151] width 195 height 20
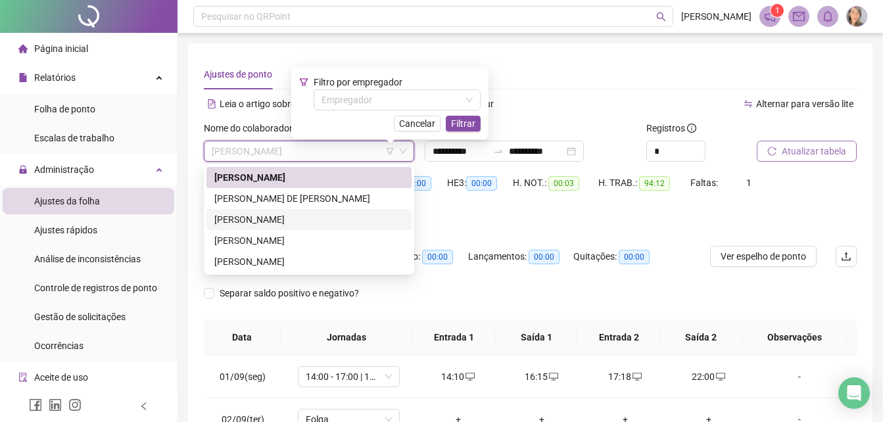
click at [278, 218] on div "[PERSON_NAME]" at bounding box center [308, 219] width 189 height 14
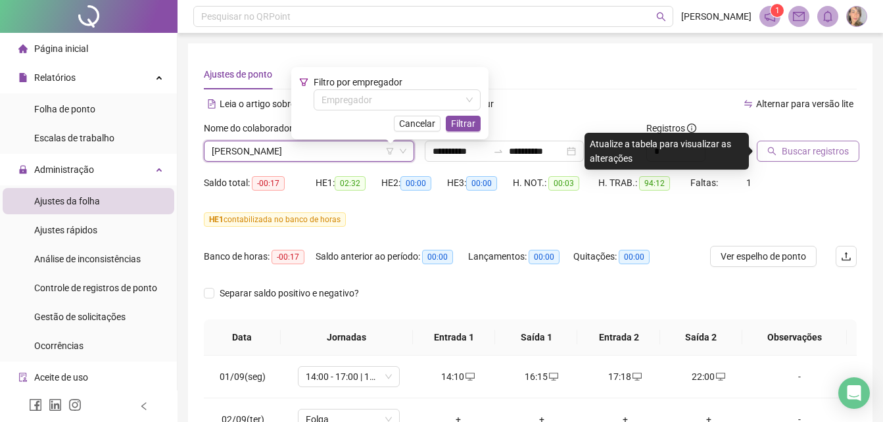
click at [817, 151] on span "Buscar registros" at bounding box center [815, 151] width 67 height 14
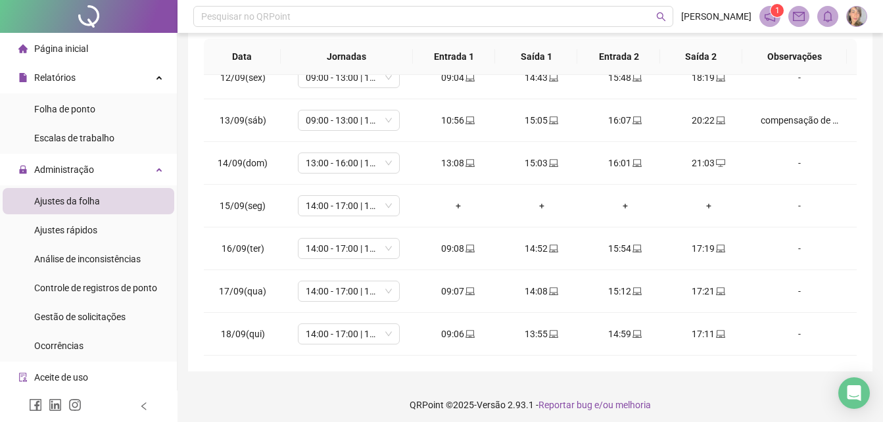
scroll to position [287, 0]
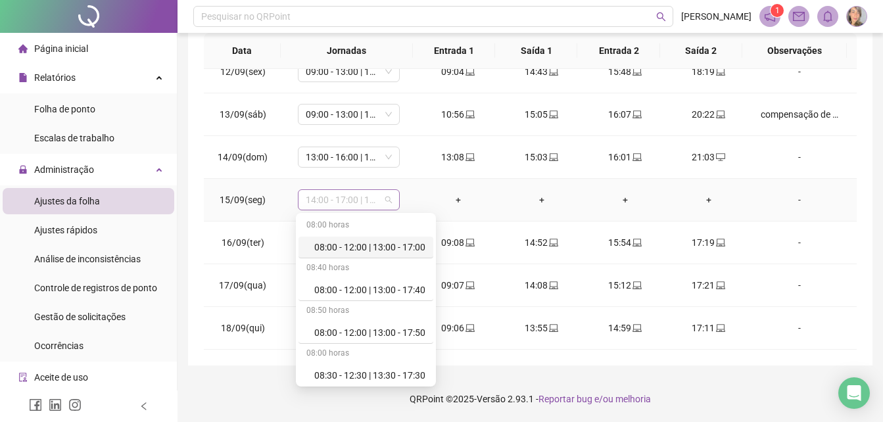
click at [383, 203] on span "14:00 - 17:00 | 18:00 - 22:00" at bounding box center [349, 200] width 86 height 20
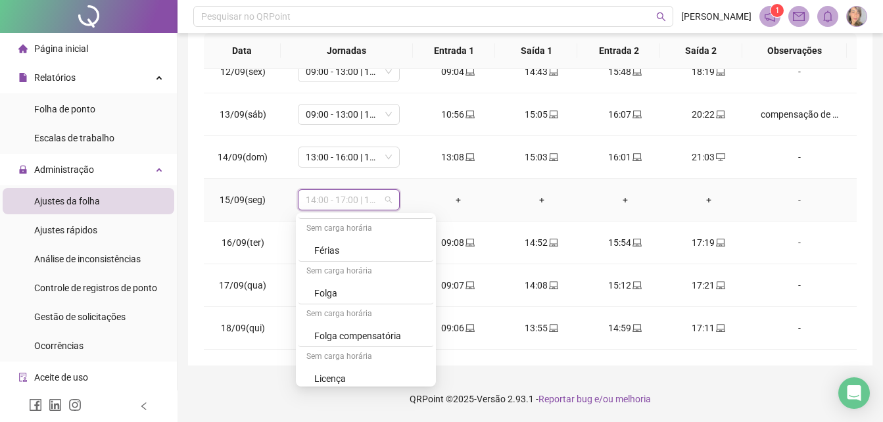
scroll to position [1157, 0]
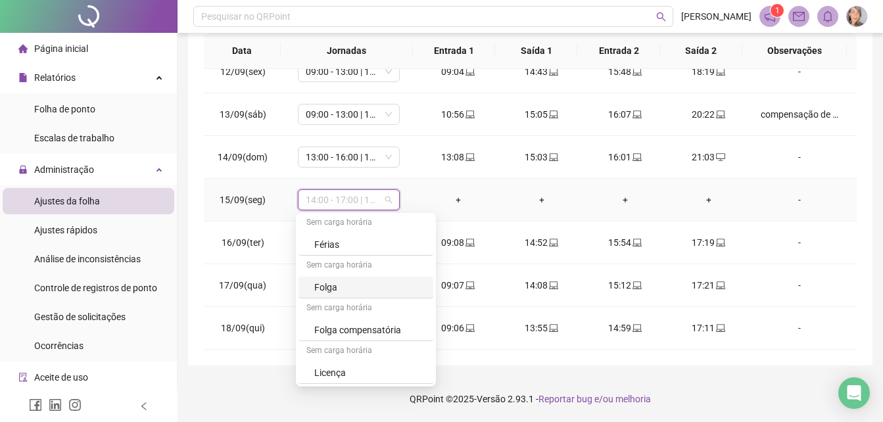
click at [339, 288] on div "Folga" at bounding box center [369, 287] width 111 height 14
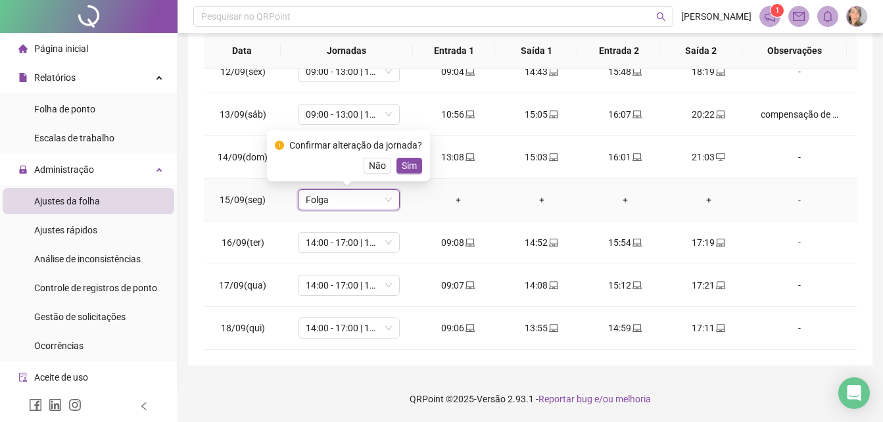
click at [403, 158] on button "Sim" at bounding box center [410, 166] width 26 height 16
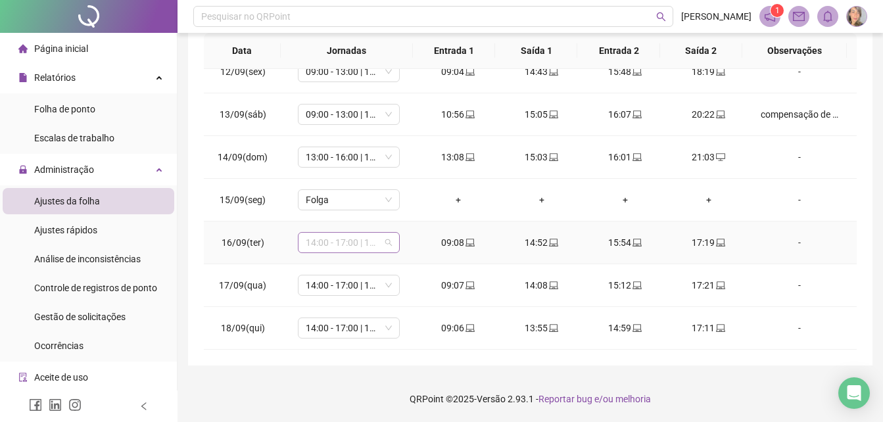
click at [393, 245] on div "14:00 - 17:00 | 18:00 - 22:00" at bounding box center [349, 242] width 102 height 21
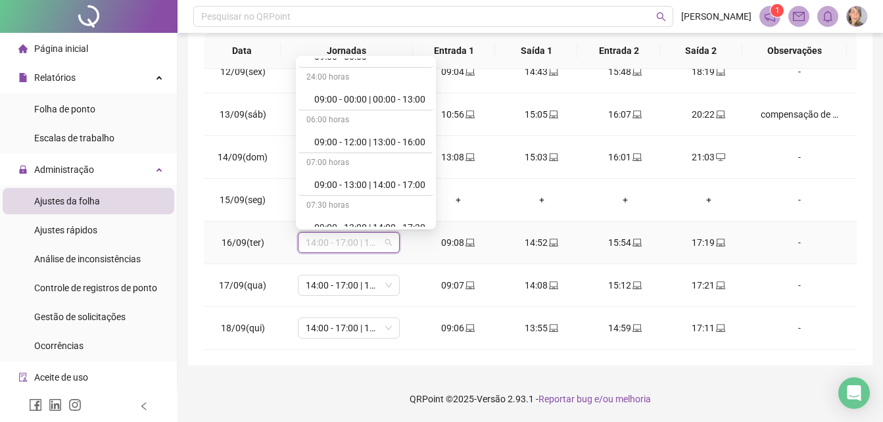
scroll to position [320, 0]
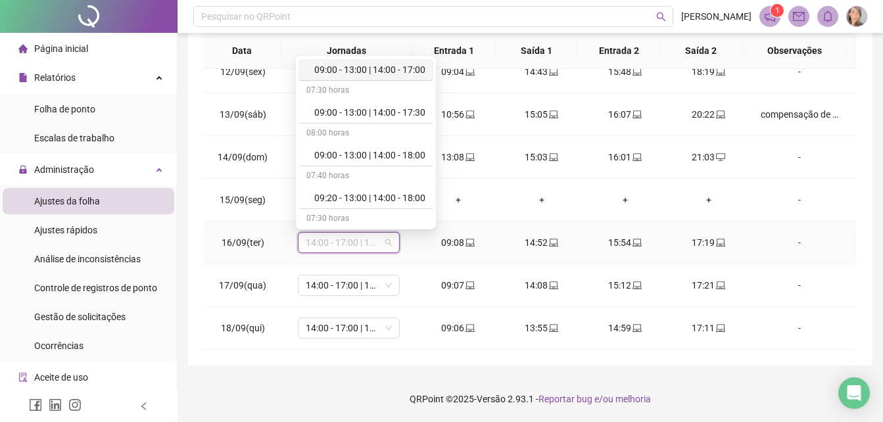
click at [402, 61] on div "09:00 - 13:00 | 14:00 - 17:00" at bounding box center [366, 70] width 135 height 22
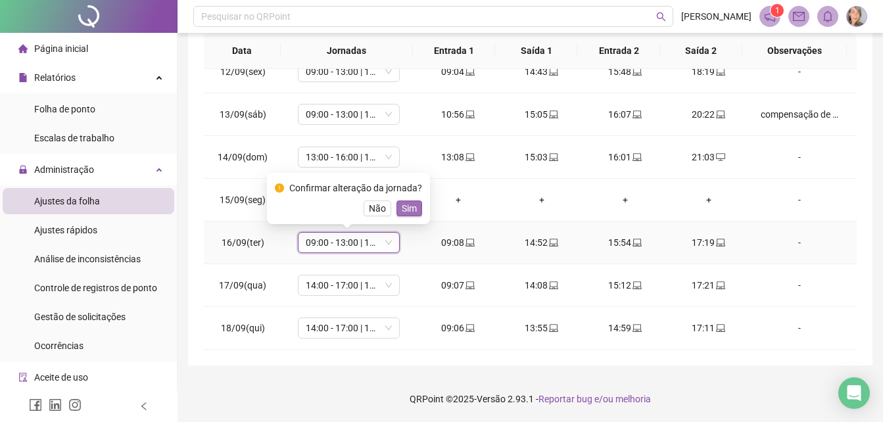
click at [418, 207] on button "Sim" at bounding box center [410, 209] width 26 height 16
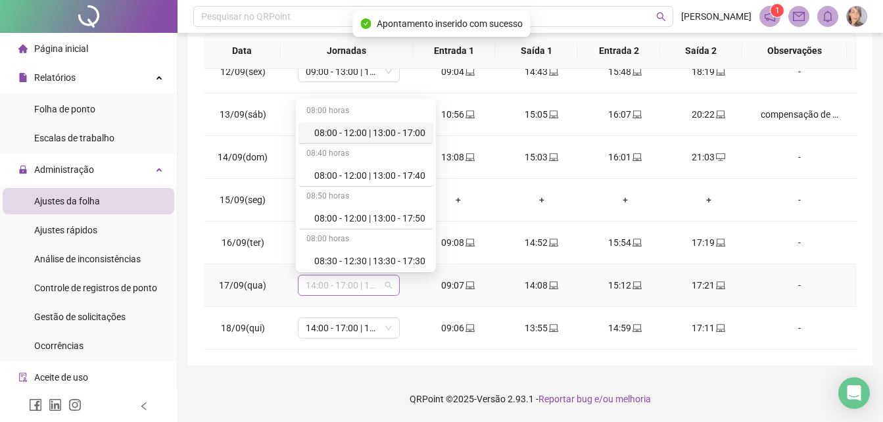
click at [385, 285] on span "14:00 - 17:00 | 18:00 - 22:00" at bounding box center [349, 286] width 86 height 20
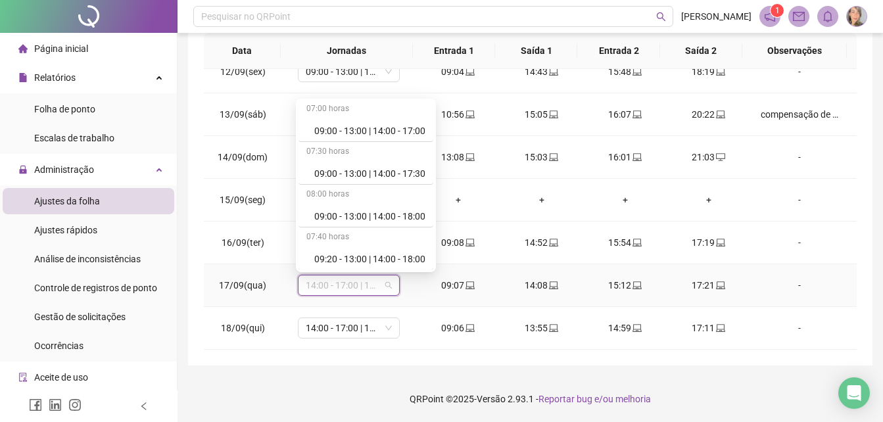
scroll to position [289, 0]
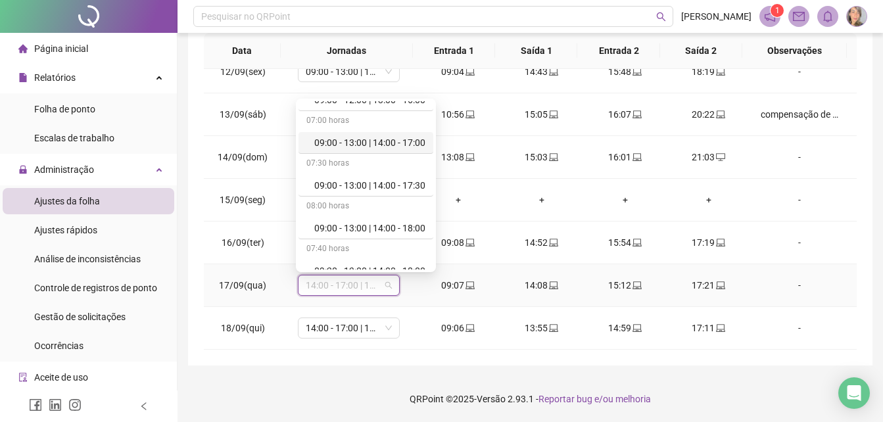
click at [406, 141] on div "09:00 - 13:00 | 14:00 - 17:00" at bounding box center [369, 142] width 111 height 14
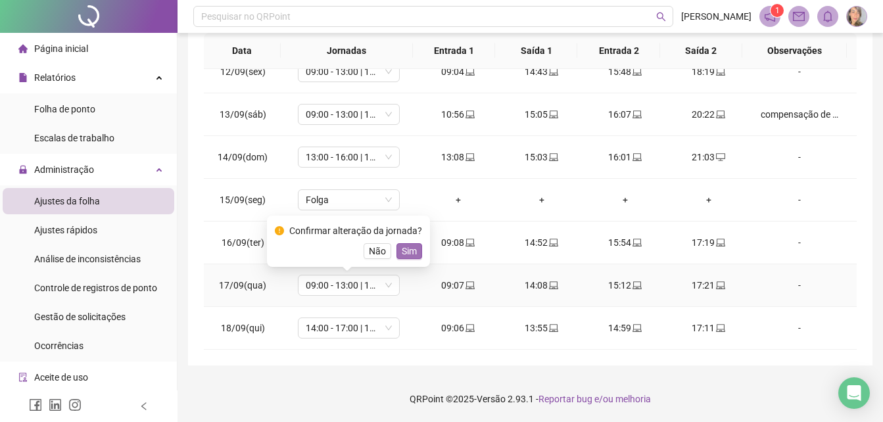
click at [408, 252] on span "Sim" at bounding box center [409, 251] width 15 height 14
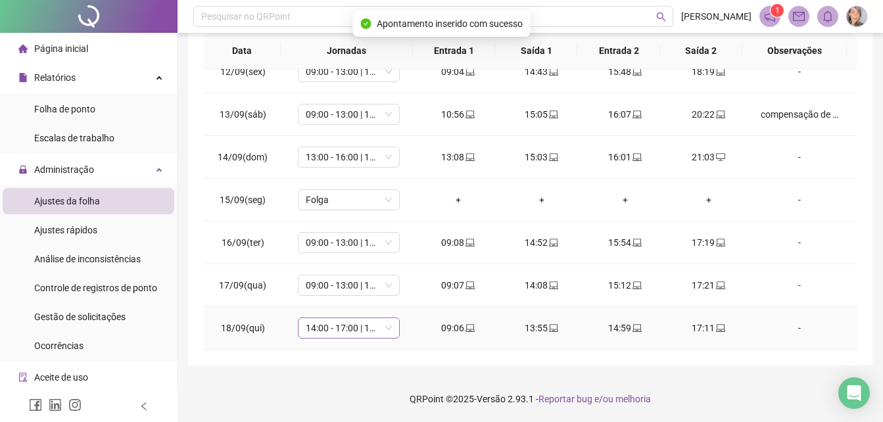
click at [385, 329] on span "14:00 - 17:00 | 18:00 - 22:00" at bounding box center [349, 328] width 86 height 20
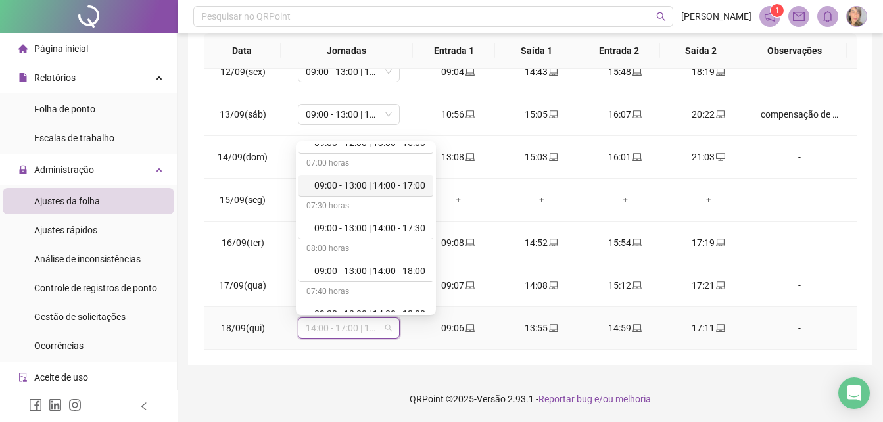
click at [413, 188] on div "09:00 - 13:00 | 14:00 - 17:00" at bounding box center [369, 185] width 111 height 14
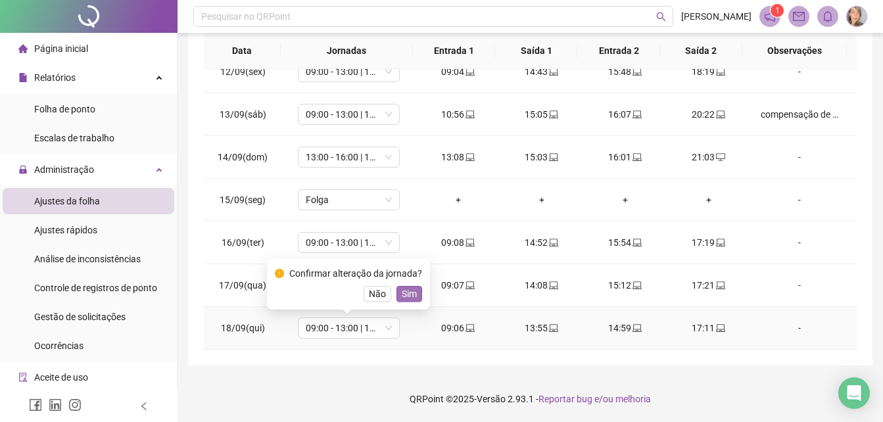
click at [409, 297] on span "Sim" at bounding box center [409, 294] width 15 height 14
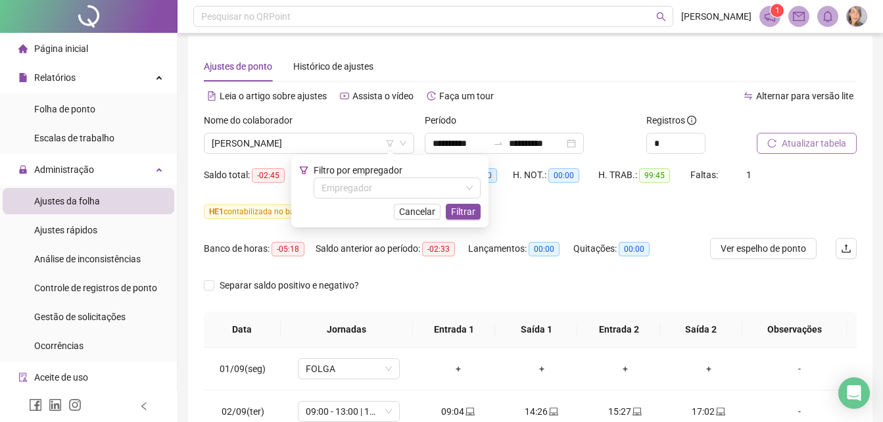
scroll to position [0, 0]
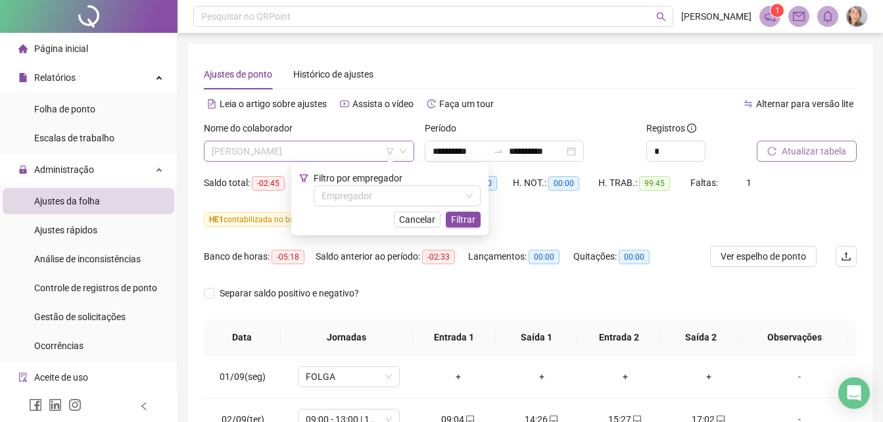
click at [343, 153] on span "[PERSON_NAME]" at bounding box center [309, 151] width 195 height 20
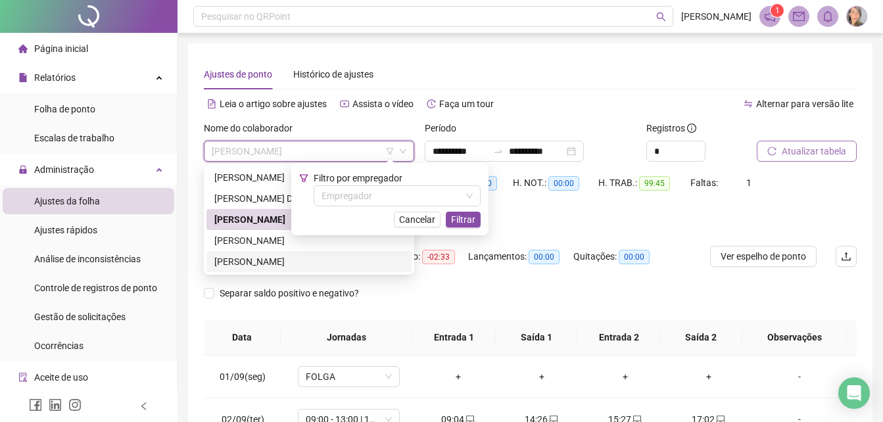
click at [251, 260] on div "[PERSON_NAME]" at bounding box center [308, 262] width 189 height 14
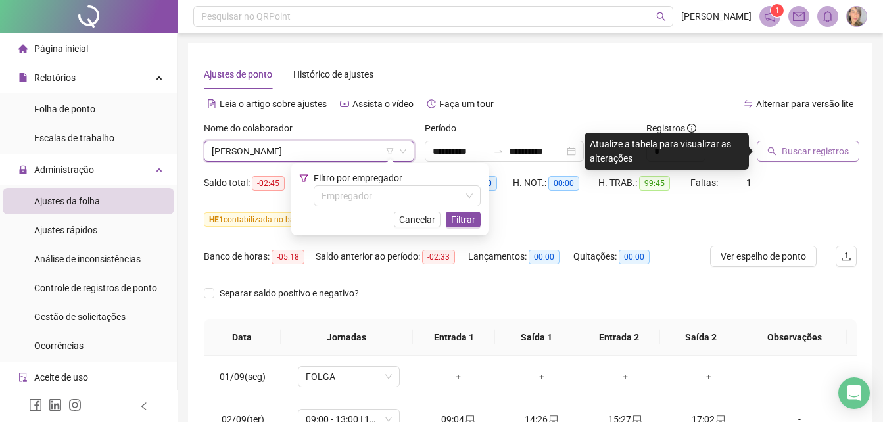
click at [826, 155] on span "Buscar registros" at bounding box center [815, 151] width 67 height 14
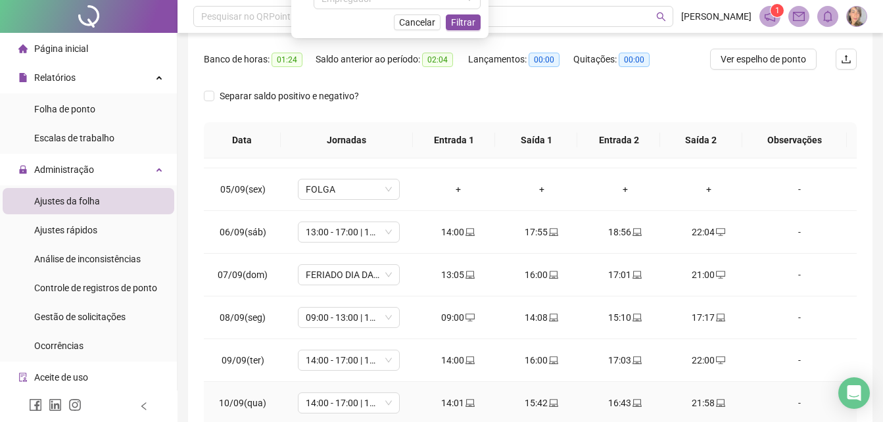
scroll to position [132, 0]
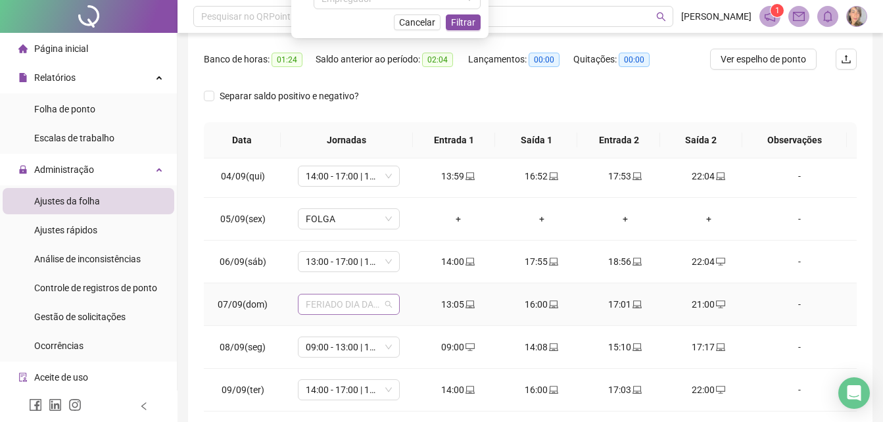
click at [387, 310] on span "FERIADO DIA DA INDEPENDÊNCIA" at bounding box center [349, 305] width 86 height 20
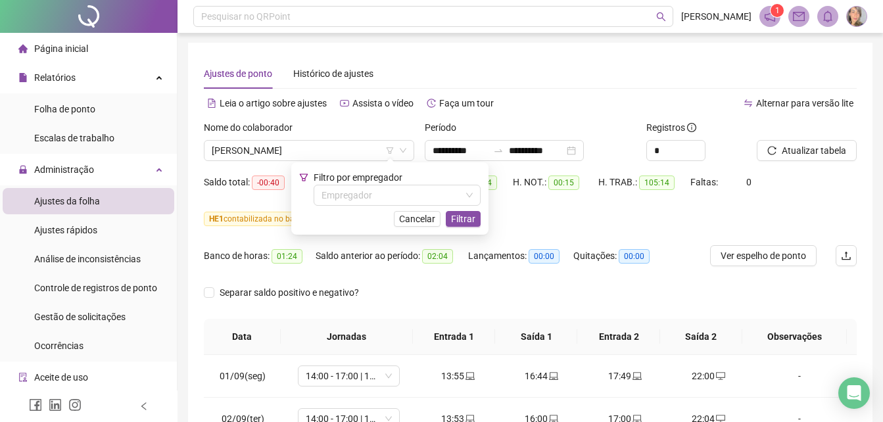
scroll to position [0, 0]
click at [584, 153] on div "**********" at bounding box center [504, 151] width 159 height 21
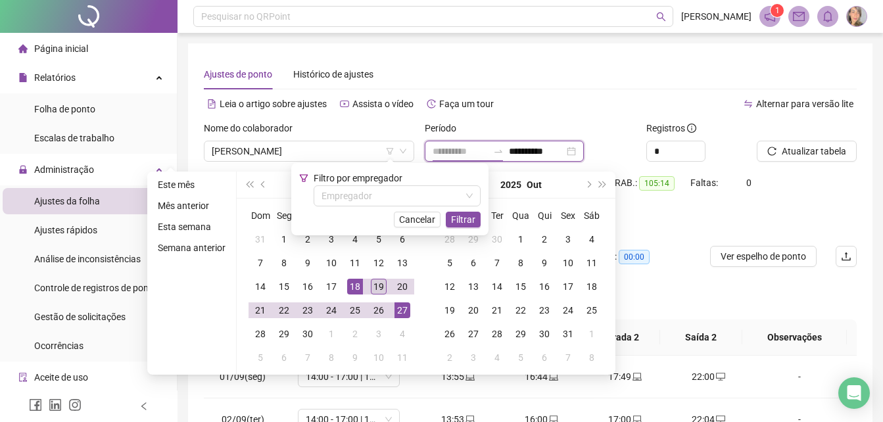
type input "**********"
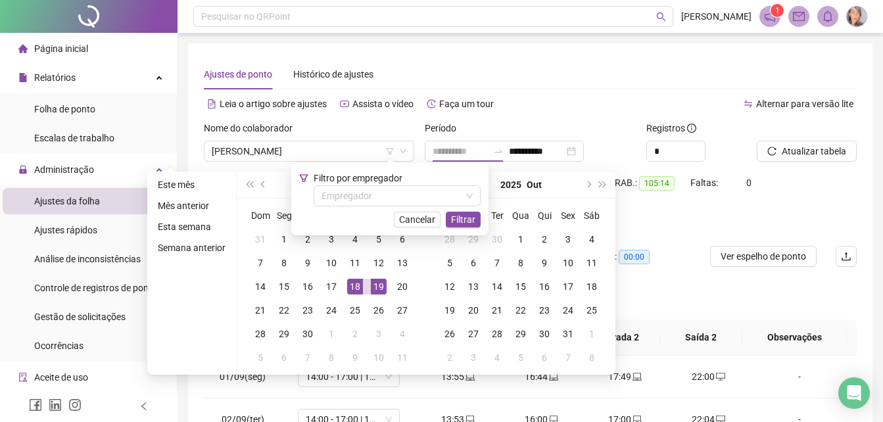
click at [381, 283] on div "19" at bounding box center [379, 287] width 16 height 16
type input "**********"
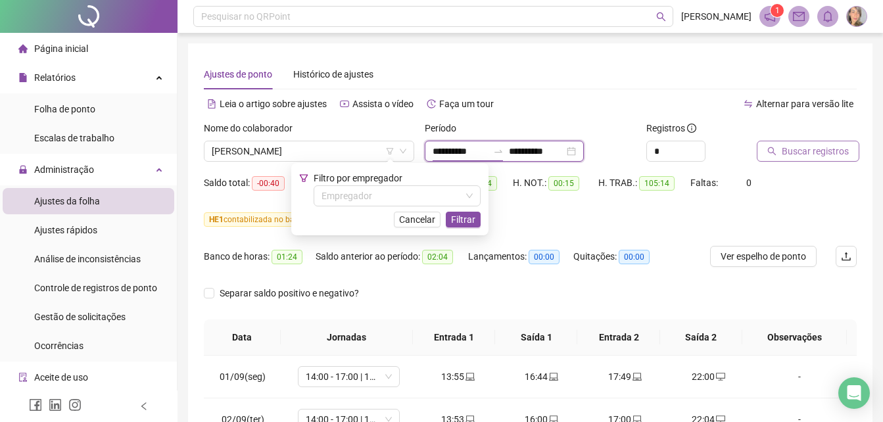
click at [487, 152] on input "**********" at bounding box center [460, 151] width 55 height 14
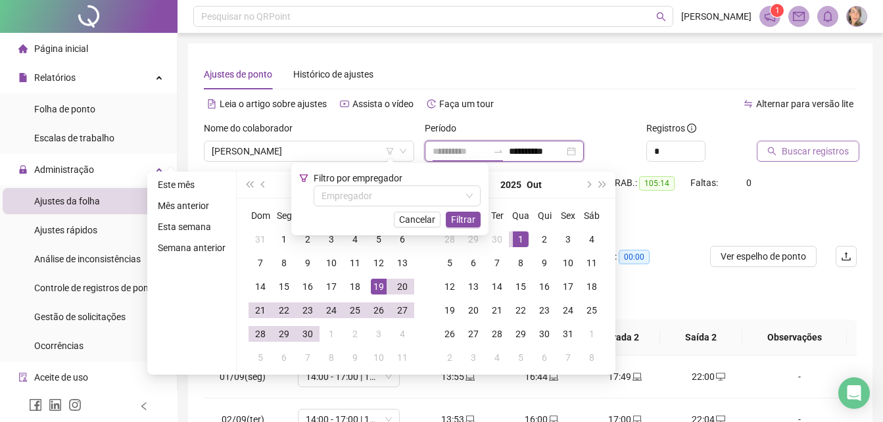
type input "**********"
click at [514, 237] on div "1" at bounding box center [521, 239] width 16 height 16
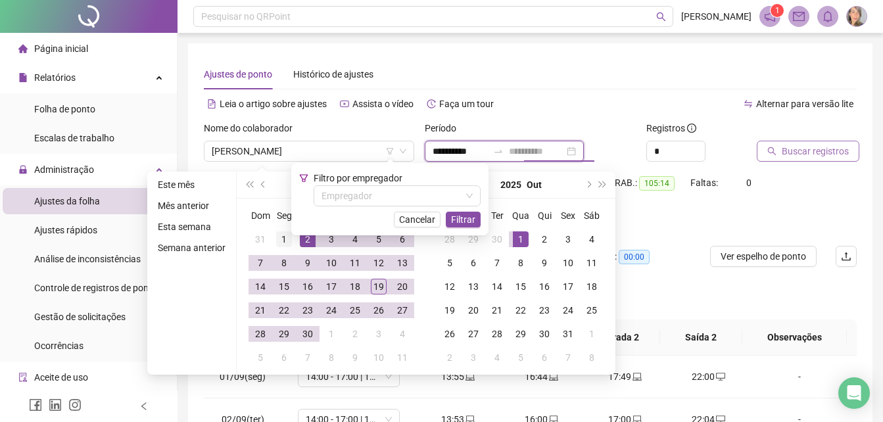
type input "**********"
click at [283, 239] on div "1" at bounding box center [284, 239] width 16 height 16
type input "**********"
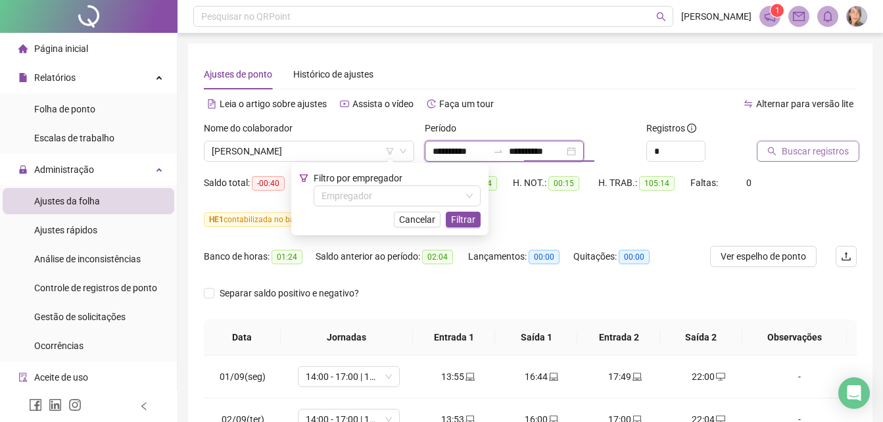
click at [564, 151] on input "**********" at bounding box center [536, 151] width 55 height 14
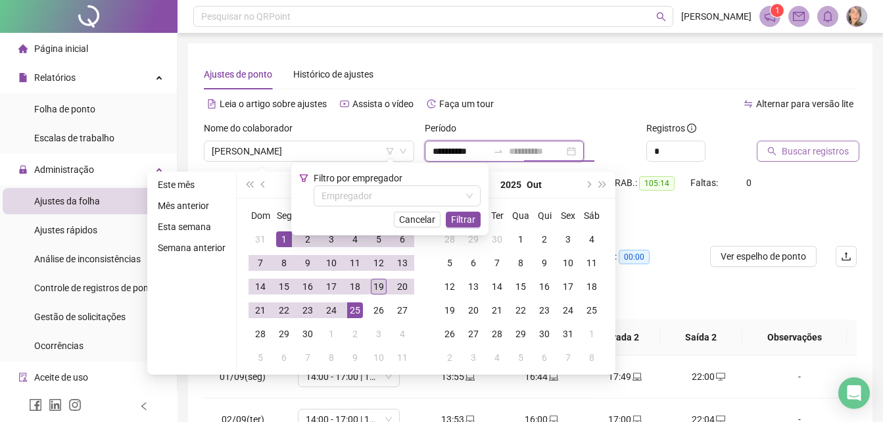
type input "**********"
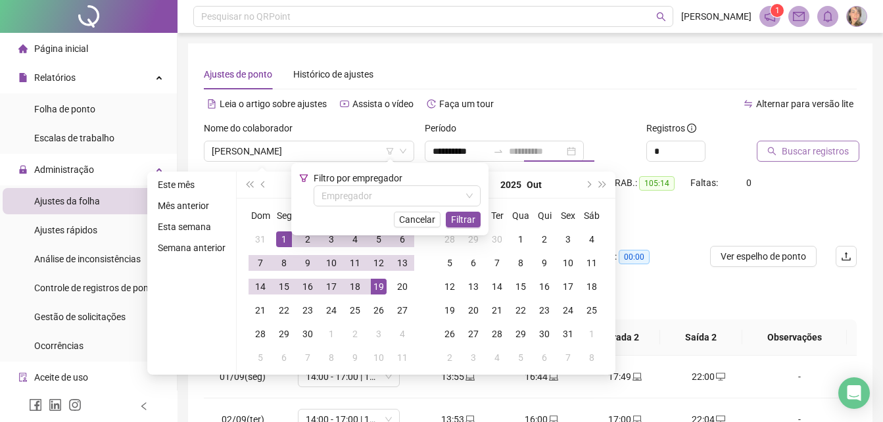
click at [380, 288] on div "19" at bounding box center [379, 287] width 16 height 16
type input "**********"
click at [807, 152] on span "Buscar registros" at bounding box center [815, 151] width 67 height 14
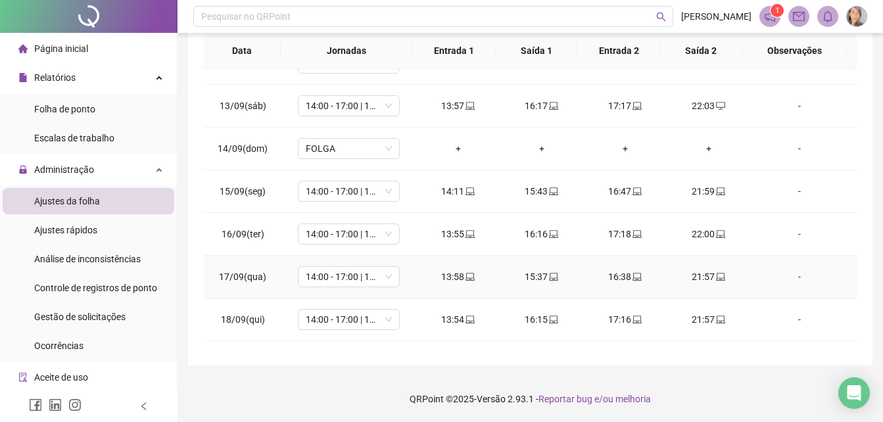
scroll to position [531, 0]
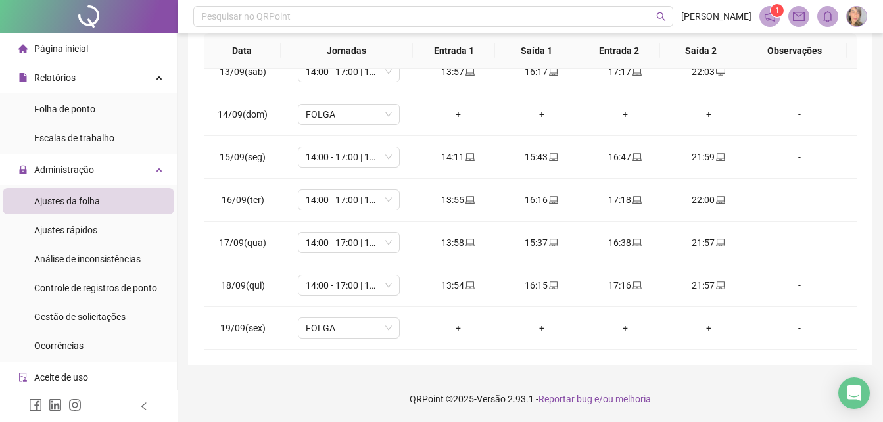
click at [777, 14] on span "1" at bounding box center [777, 10] width 5 height 9
drag, startPoint x: 772, startPoint y: 16, endPoint x: 772, endPoint y: 6, distance: 9.9
click at [772, 17] on icon "notification" at bounding box center [770, 17] width 12 height 12
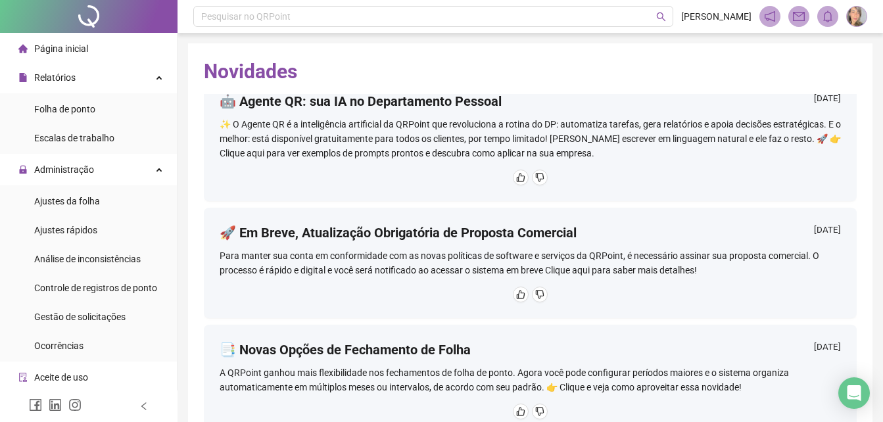
scroll to position [329, 0]
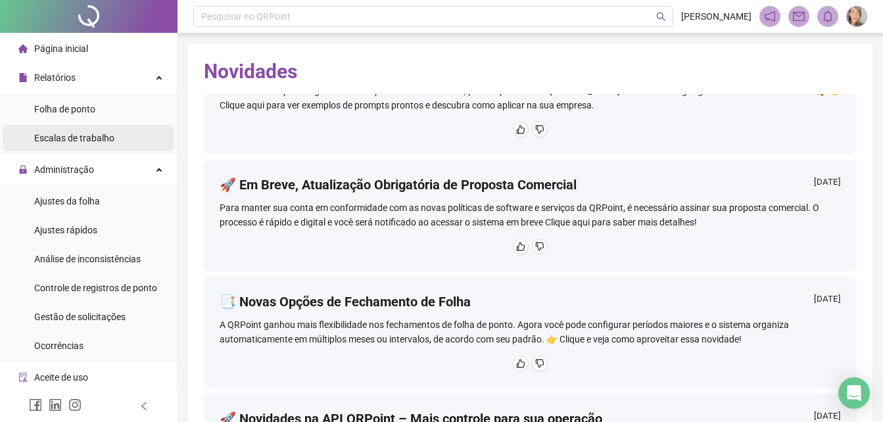
click at [93, 135] on span "Escalas de trabalho" at bounding box center [74, 138] width 80 height 11
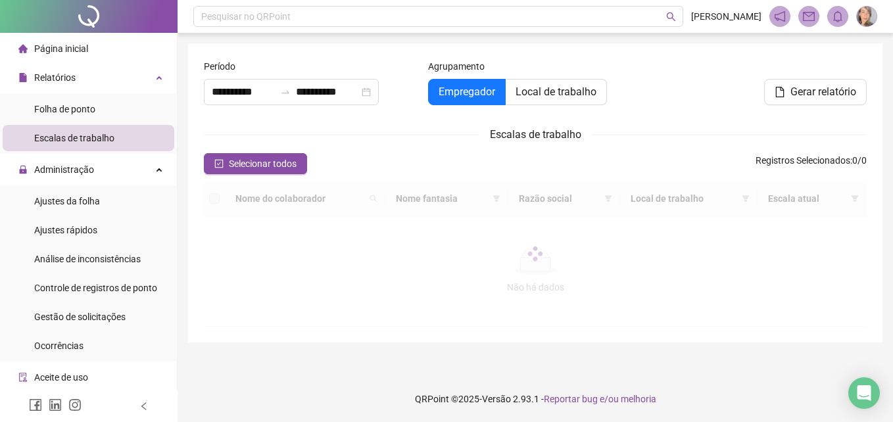
type input "**********"
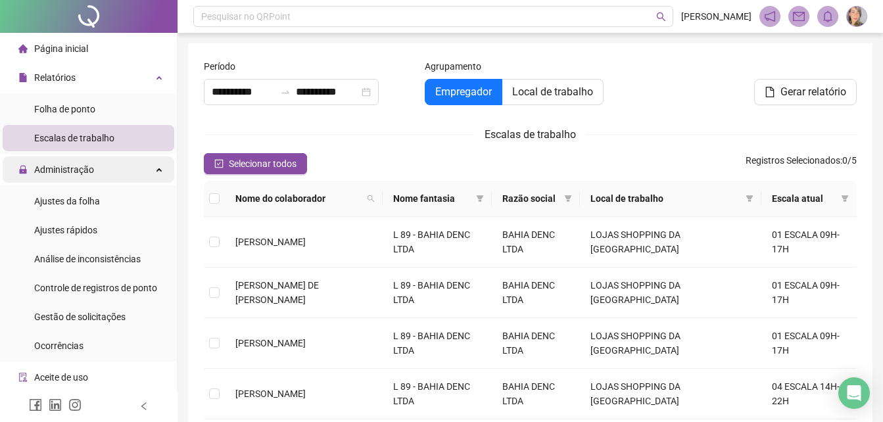
click at [70, 174] on span "Administração" at bounding box center [64, 169] width 60 height 11
